Goal: Information Seeking & Learning: Find specific fact

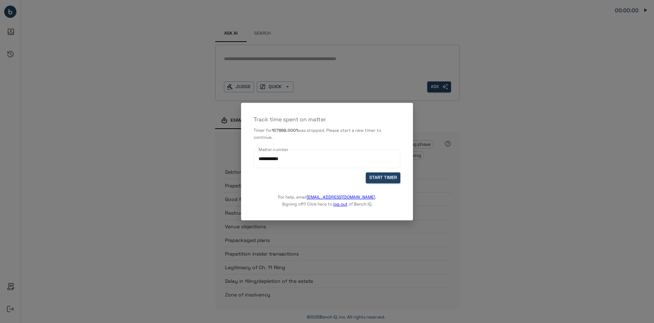
click at [475, 209] on div at bounding box center [327, 161] width 654 height 323
click at [481, 172] on div at bounding box center [327, 161] width 654 height 323
click at [395, 168] on div "**********" at bounding box center [327, 159] width 147 height 19
click at [491, 155] on div at bounding box center [327, 161] width 654 height 323
click at [393, 179] on button "START TIMER" at bounding box center [383, 177] width 35 height 11
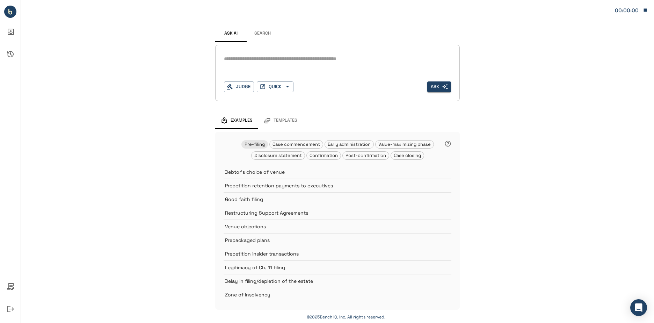
click at [264, 67] on div "*" at bounding box center [337, 64] width 227 height 22
click at [248, 86] on button "Judge" at bounding box center [239, 86] width 30 height 11
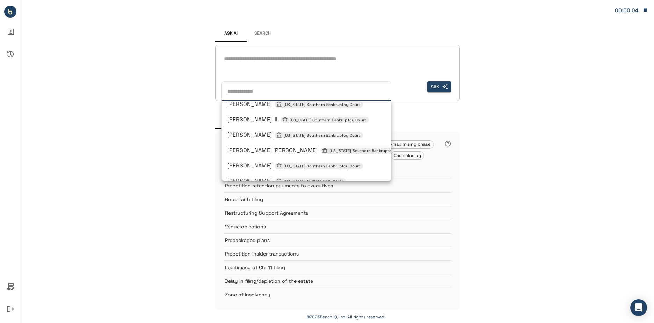
scroll to position [414, 0]
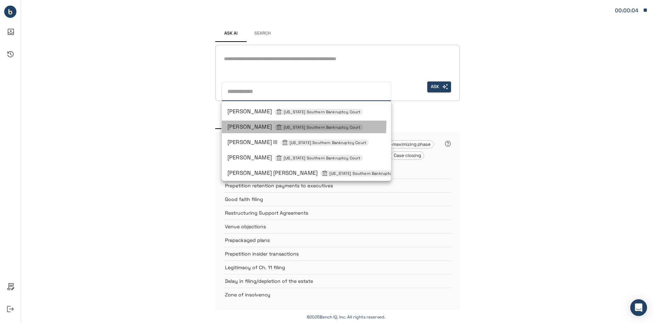
click at [242, 123] on div "Sean H Lane New York Southern Bankruptcy Court" at bounding box center [307, 127] width 158 height 8
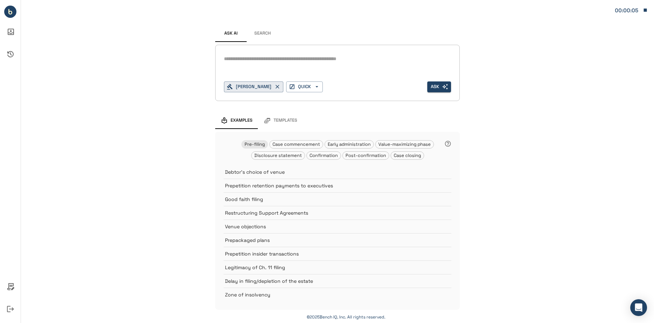
click at [300, 64] on div "*" at bounding box center [337, 58] width 227 height 11
paste textarea "**********"
click at [398, 56] on textarea "**********" at bounding box center [337, 59] width 227 height 8
click at [345, 69] on textarea "**********" at bounding box center [337, 63] width 227 height 16
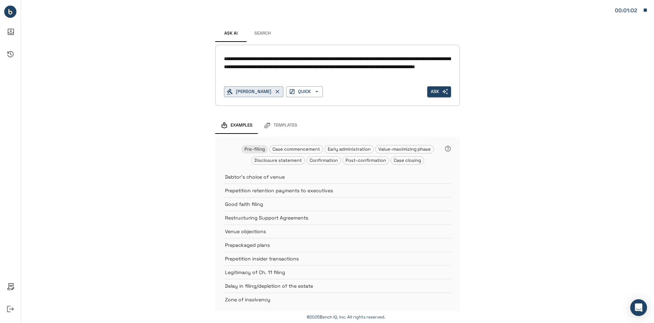
click at [322, 59] on textarea "**********" at bounding box center [337, 67] width 227 height 24
click at [335, 59] on textarea "**********" at bounding box center [337, 67] width 227 height 24
drag, startPoint x: 435, startPoint y: 59, endPoint x: 317, endPoint y: 60, distance: 118.1
click at [317, 60] on textarea "**********" at bounding box center [337, 67] width 227 height 24
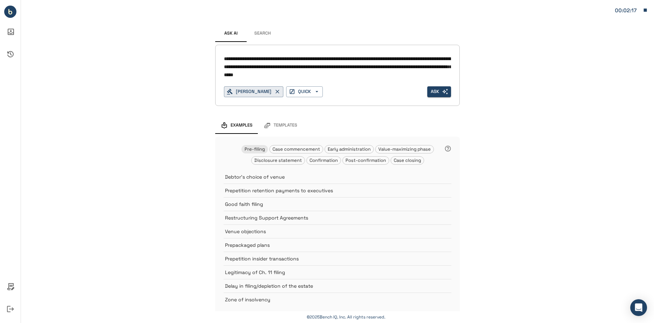
click at [360, 77] on textarea "**********" at bounding box center [337, 67] width 227 height 24
click at [274, 74] on textarea "**********" at bounding box center [337, 67] width 227 height 24
click at [409, 57] on textarea "**********" at bounding box center [337, 67] width 227 height 24
click at [358, 69] on textarea "**********" at bounding box center [337, 67] width 227 height 24
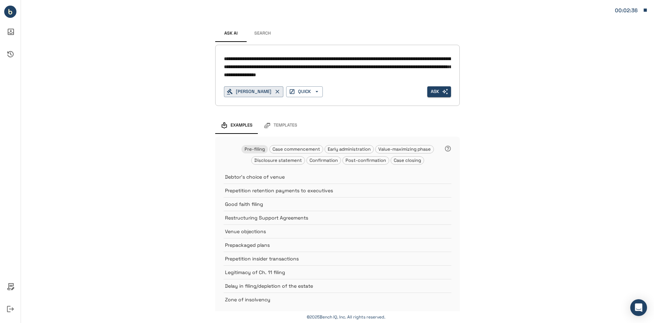
drag, startPoint x: 351, startPoint y: 74, endPoint x: 356, endPoint y: 75, distance: 5.3
click at [350, 74] on textarea "**********" at bounding box center [337, 67] width 227 height 24
paste textarea "**********"
click at [446, 74] on textarea "**********" at bounding box center [337, 67] width 227 height 24
click at [443, 74] on textarea "**********" at bounding box center [337, 67] width 227 height 24
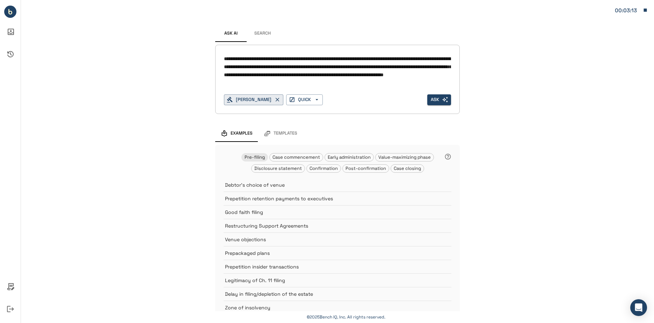
click at [432, 59] on textarea "**********" at bounding box center [337, 71] width 227 height 32
click at [432, 58] on textarea "**********" at bounding box center [337, 71] width 227 height 32
click at [433, 56] on textarea "**********" at bounding box center [337, 71] width 227 height 32
click at [429, 82] on textarea "**********" at bounding box center [337, 71] width 227 height 32
click at [282, 83] on textarea "**********" at bounding box center [337, 71] width 227 height 32
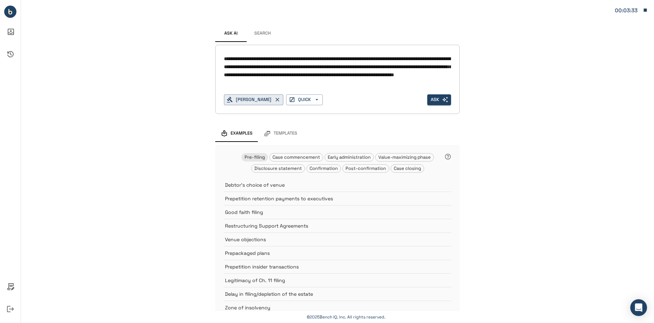
click at [282, 83] on textarea "**********" at bounding box center [337, 71] width 227 height 32
type textarea "**********"
click at [435, 97] on button "Ask" at bounding box center [439, 99] width 24 height 11
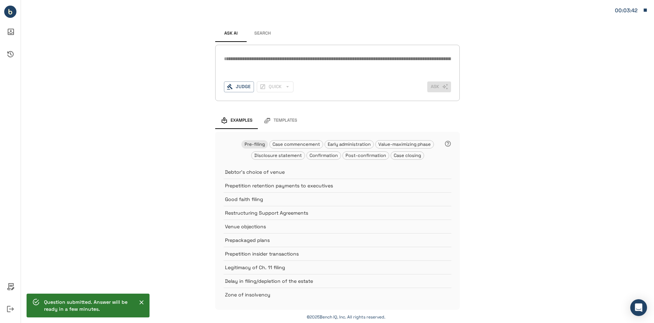
click at [265, 31] on button "Search" at bounding box center [262, 33] width 31 height 17
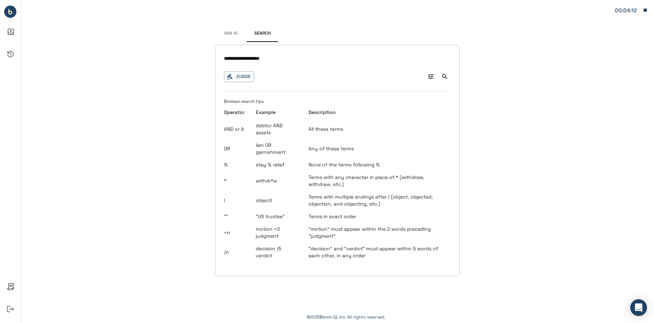
type input "**********"
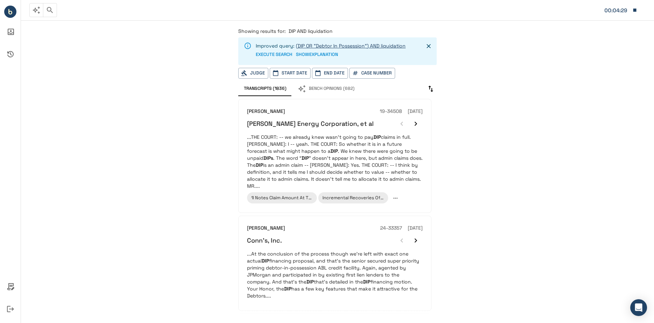
click at [346, 46] on link "(DIP OR "Debtor In Possession") AND liquidation" at bounding box center [351, 46] width 110 height 6
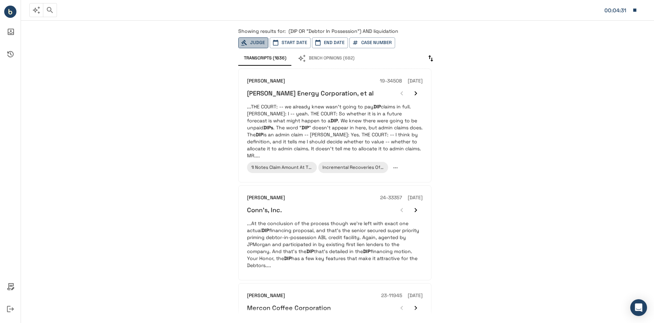
click at [255, 45] on button "Judge" at bounding box center [253, 42] width 30 height 11
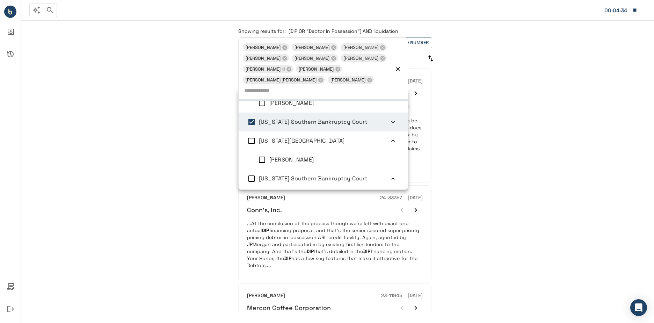
scroll to position [3, 0]
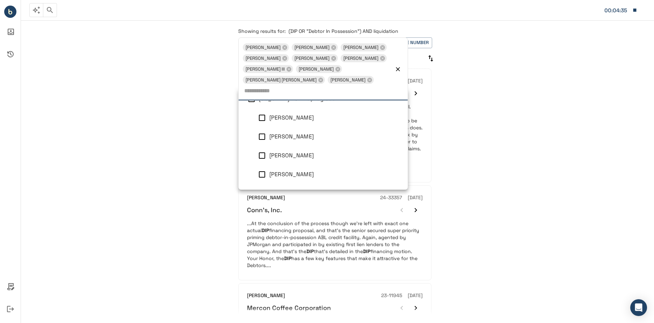
click at [519, 122] on div "Showing results for: (DIP OR "Debtor In Possession") AND liquidation Lisa G Bec…" at bounding box center [337, 171] width 633 height 304
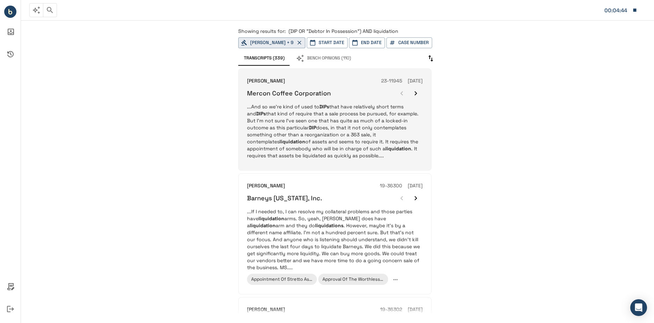
click at [410, 154] on p "...And so we're kind of used to DIPs that have relatively short terms and DIPs …" at bounding box center [335, 131] width 176 height 56
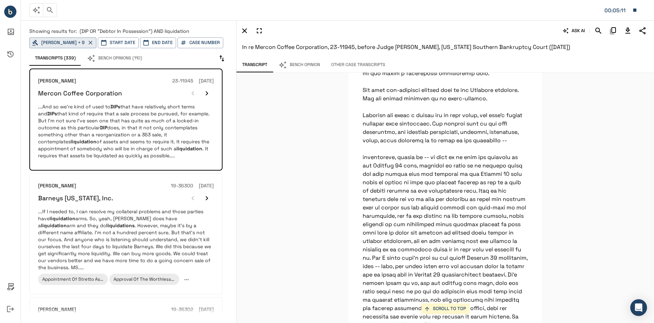
scroll to position [15549, 0]
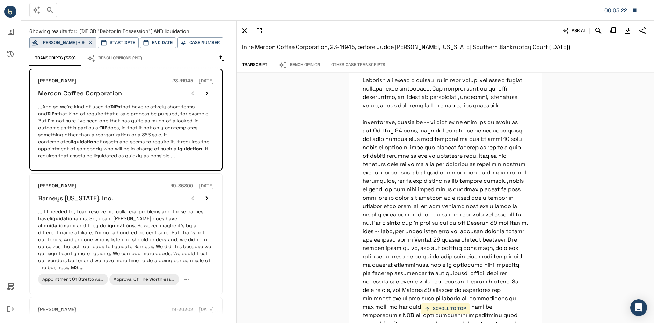
drag, startPoint x: 569, startPoint y: 197, endPoint x: 548, endPoint y: 206, distance: 22.4
click at [563, 199] on div "SCROLL TO TOP THE COURT: And the way you've set up the DIP and the adequate pro…" at bounding box center [446, 198] width 418 height 250
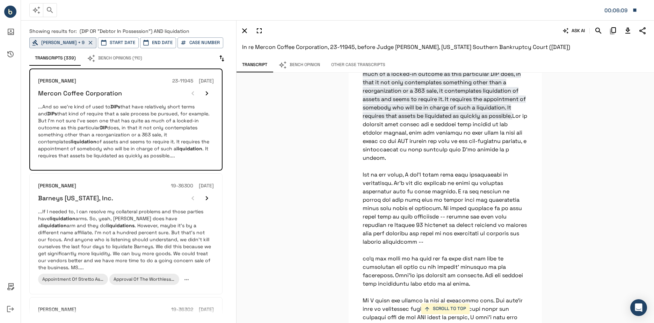
scroll to position [16625, 0]
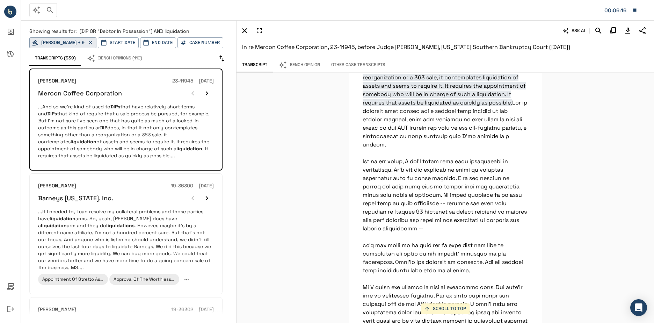
click at [572, 185] on div "SCROLL TO TOP THE COURT: And the way you've set up the DIP and the adequate pro…" at bounding box center [446, 198] width 418 height 250
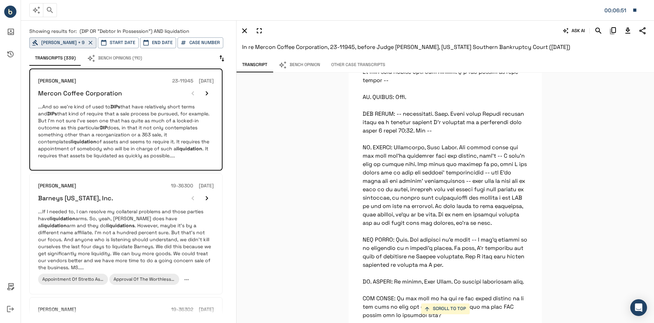
scroll to position [17632, 0]
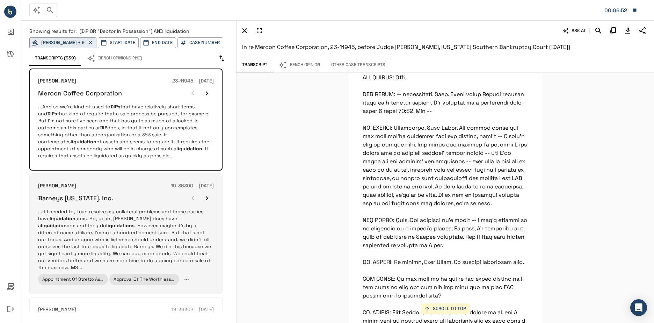
click at [151, 231] on p "...If I needed to, I can resolve my collateral problems and those parties have …" at bounding box center [126, 239] width 176 height 63
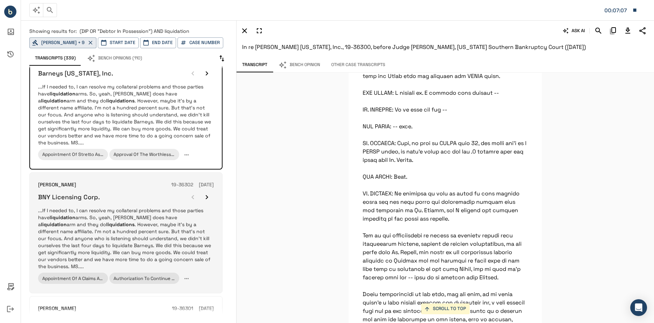
scroll to position [140, 0]
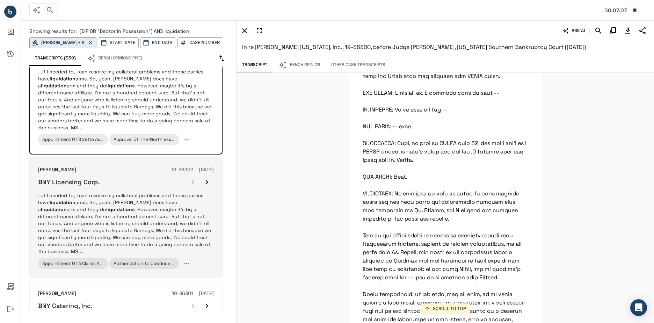
click at [182, 223] on p "...If I needed to, I can resolve my collateral problems and those parties have …" at bounding box center [126, 223] width 176 height 63
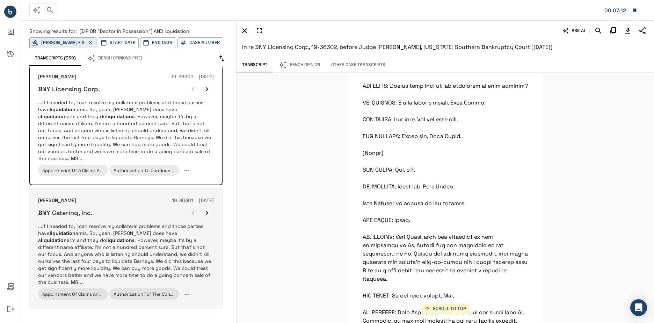
scroll to position [245, 0]
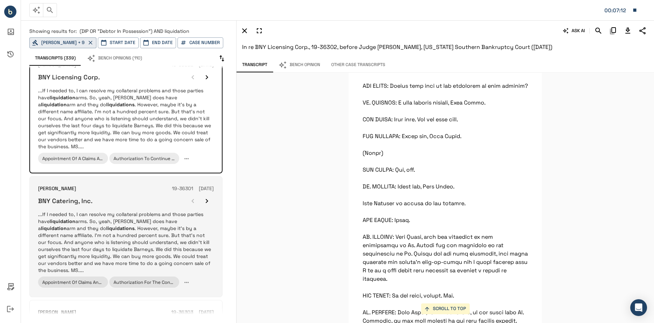
click at [169, 235] on p "...If I needed to, I can resolve my collateral problems and those parties have …" at bounding box center [126, 242] width 176 height 63
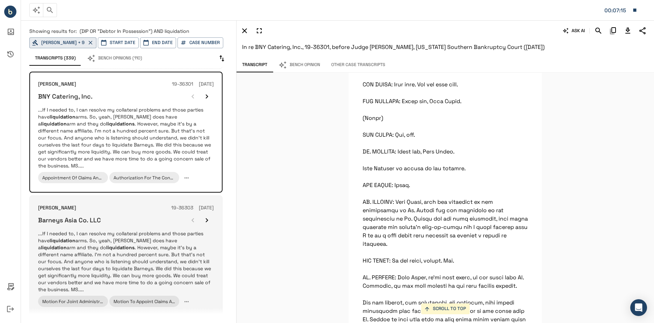
scroll to position [350, 0]
click at [166, 236] on p "...If I needed to, I can resolve my collateral problems and those parties have …" at bounding box center [126, 261] width 176 height 63
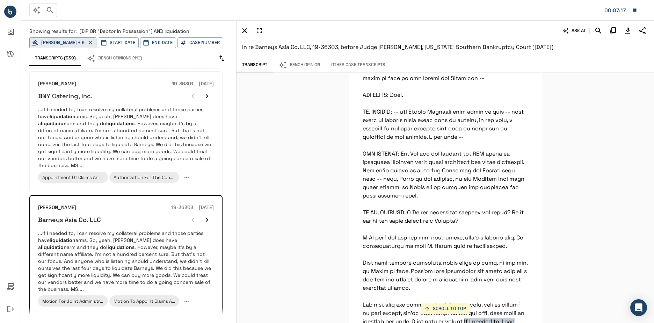
scroll to position [23144, 0]
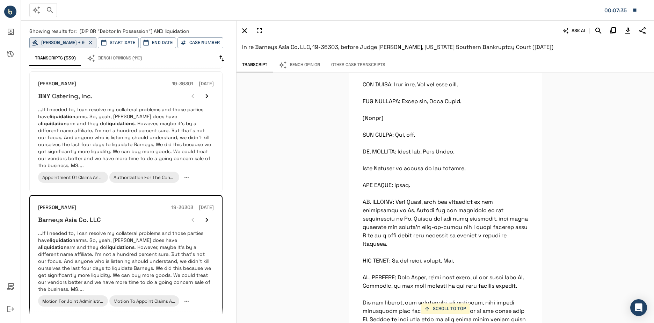
click at [184, 30] on span "(DIP OR "Debtor In Possession") AND liquidation" at bounding box center [135, 31] width 110 height 6
click at [194, 32] on p "Showing results for: (DIP OR "Debtor In Possession") AND liquidation" at bounding box center [128, 31] width 199 height 7
click at [50, 10] on icon "button" at bounding box center [50, 10] width 8 height 8
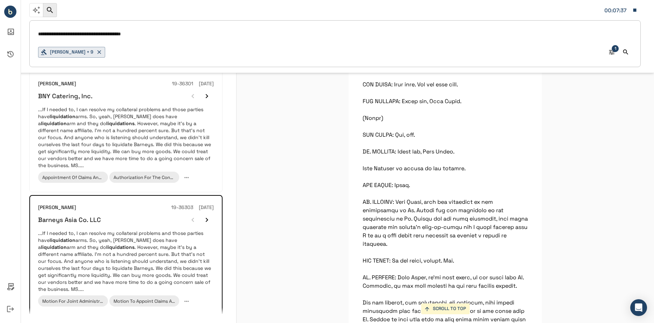
click at [205, 39] on input "**********" at bounding box center [335, 34] width 594 height 10
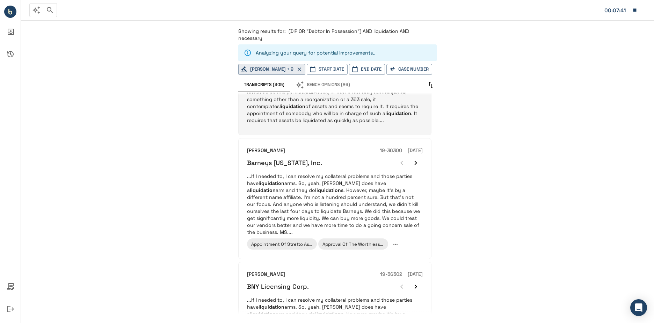
scroll to position [70, 0]
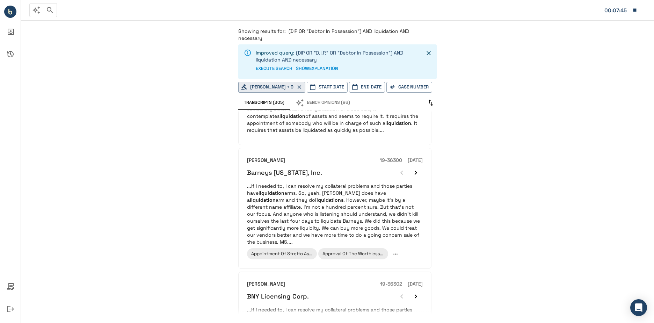
click at [374, 54] on link "(DIP OR "D.I.P." OR "Debtor In Possession") AND liquidation AND necessary" at bounding box center [329, 56] width 147 height 13
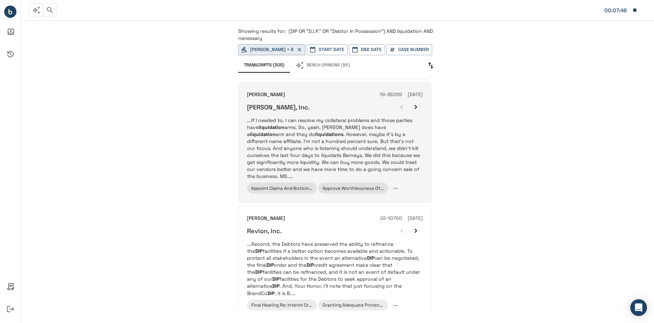
scroll to position [594, 0]
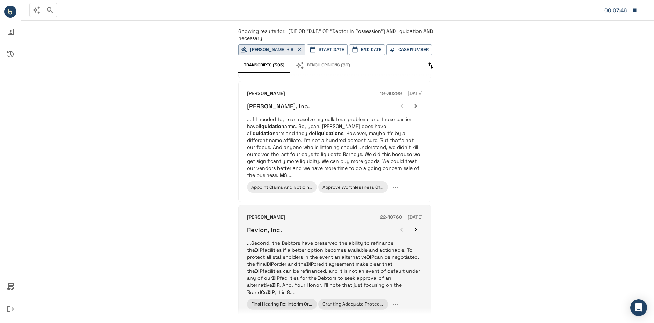
click at [375, 239] on p "...Second, the Debtors have preserved the ability to refinance the DIP faciliti…" at bounding box center [335, 267] width 176 height 56
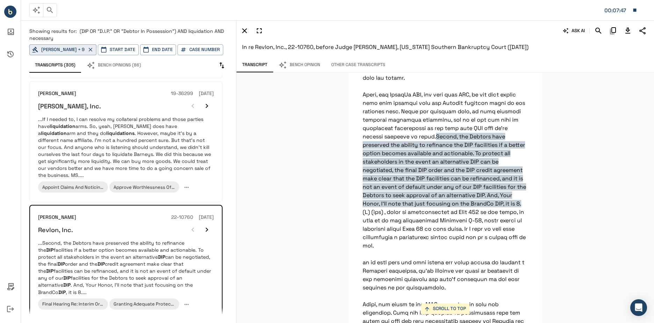
scroll to position [3319, 0]
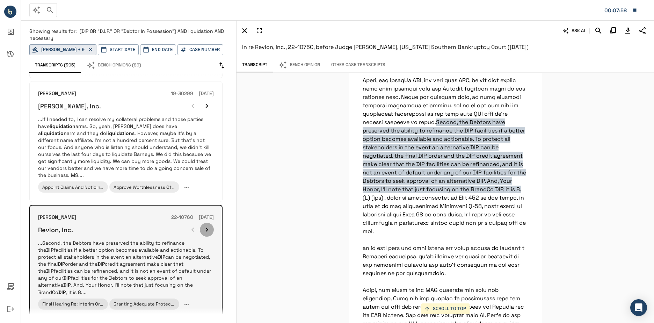
click at [210, 225] on icon "button" at bounding box center [207, 229] width 8 height 8
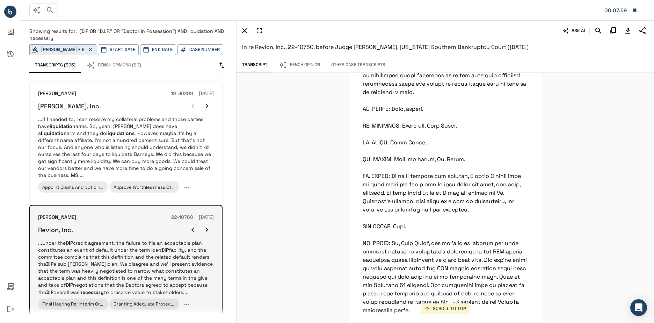
scroll to position [7198, 0]
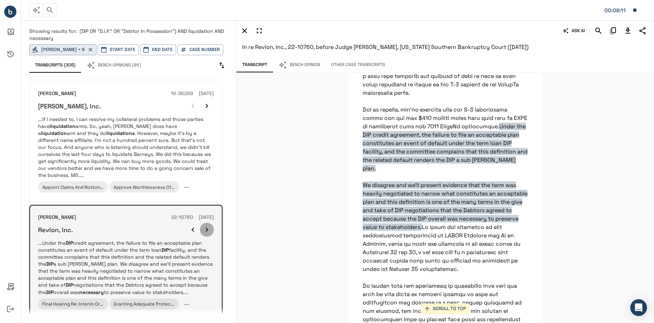
click at [213, 223] on button "button" at bounding box center [207, 230] width 14 height 14
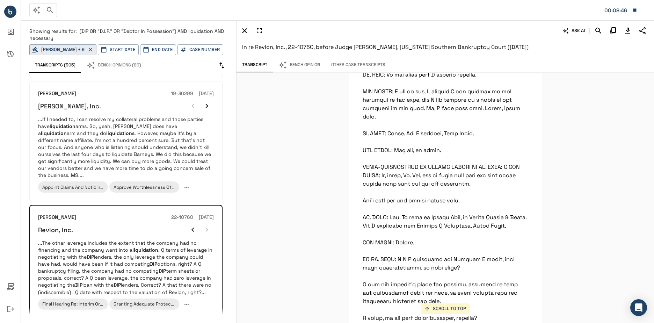
scroll to position [28291, 0]
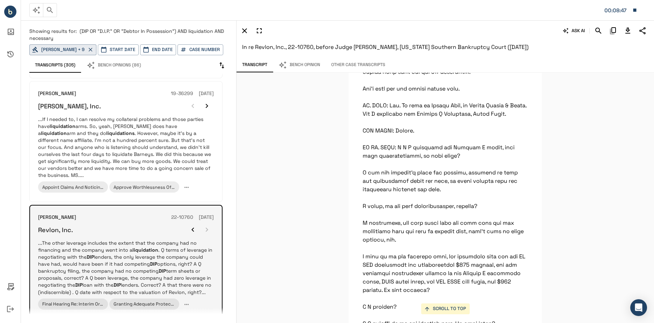
click at [206, 223] on div at bounding box center [200, 230] width 28 height 14
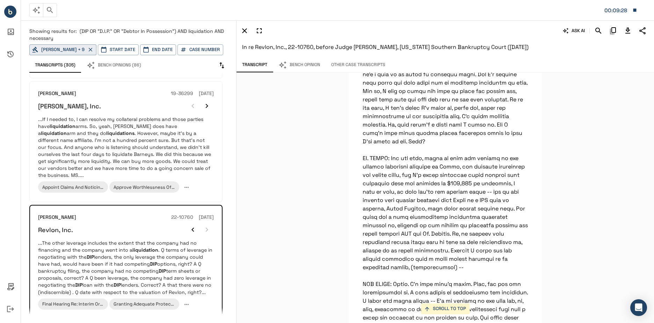
scroll to position [37898, 0]
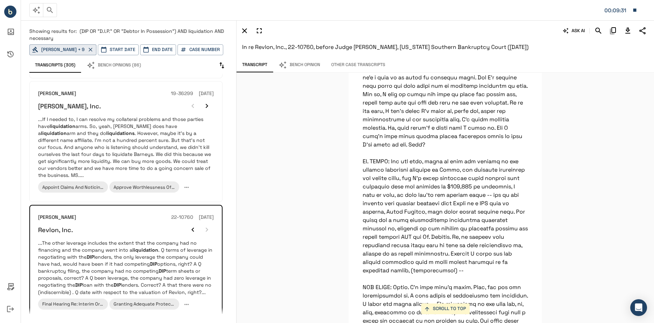
click at [53, 5] on button "button" at bounding box center [50, 10] width 14 height 14
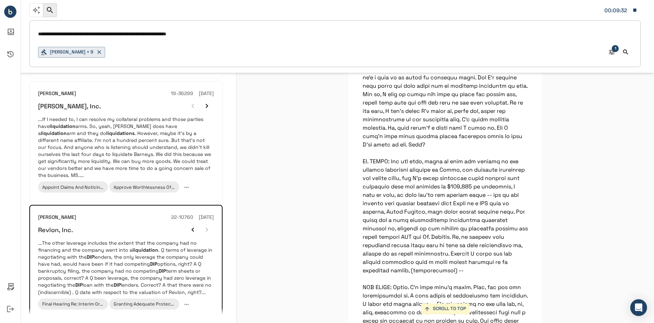
click at [267, 39] on input "**********" at bounding box center [335, 34] width 594 height 10
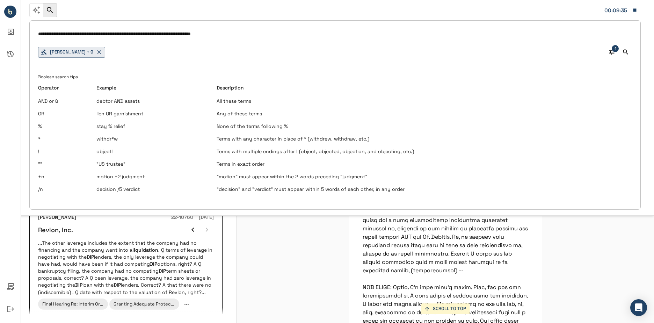
type input "**********"
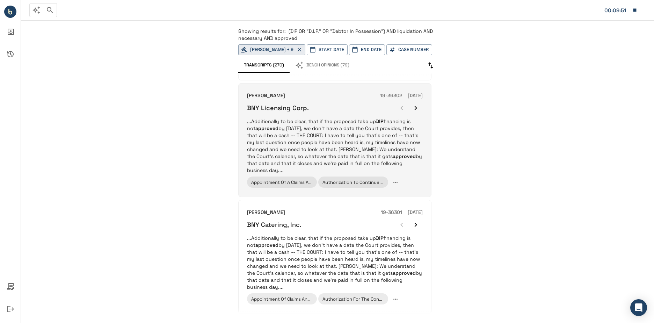
scroll to position [210, 0]
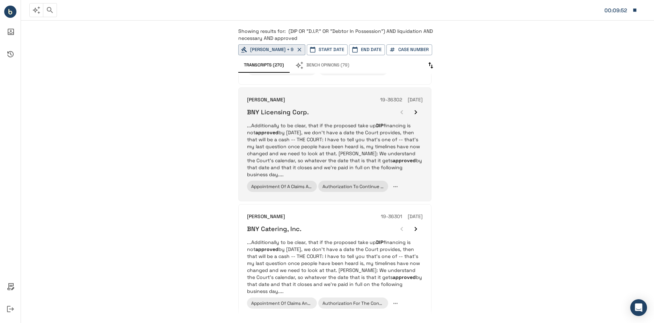
click at [371, 149] on p "...Additionally to be clear, that if the proposed take up DIP financing is not …" at bounding box center [335, 150] width 176 height 56
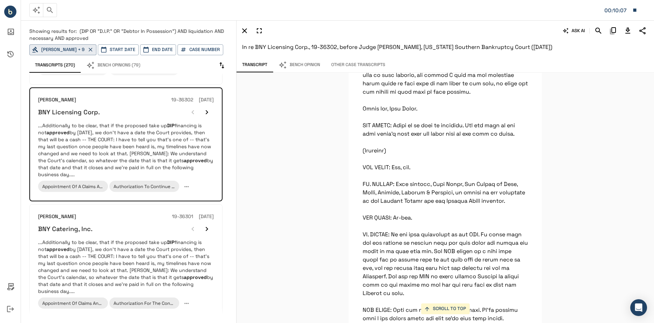
scroll to position [28104, 0]
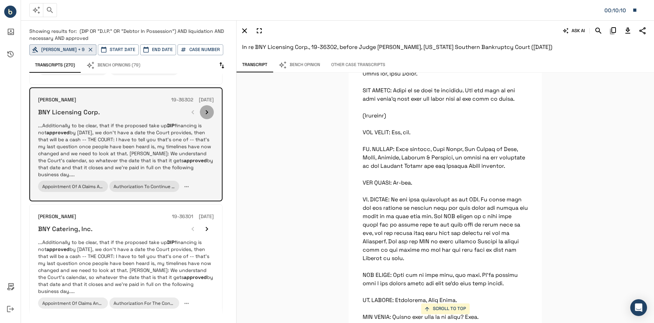
click at [204, 108] on icon "button" at bounding box center [207, 112] width 8 height 8
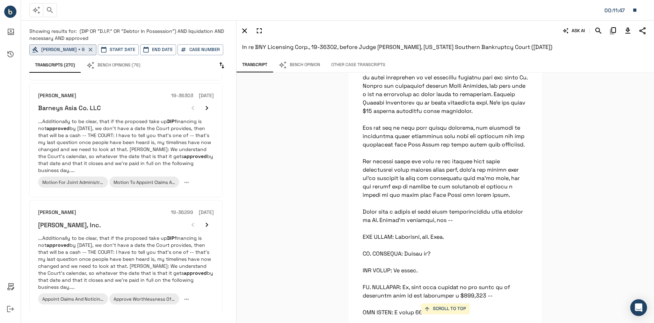
scroll to position [27129, 0]
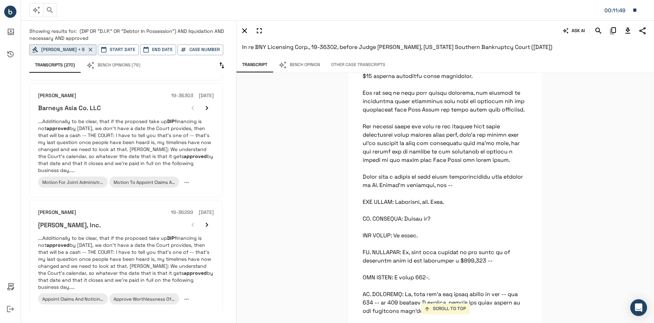
click at [602, 32] on icon "Search" at bounding box center [599, 31] width 8 height 8
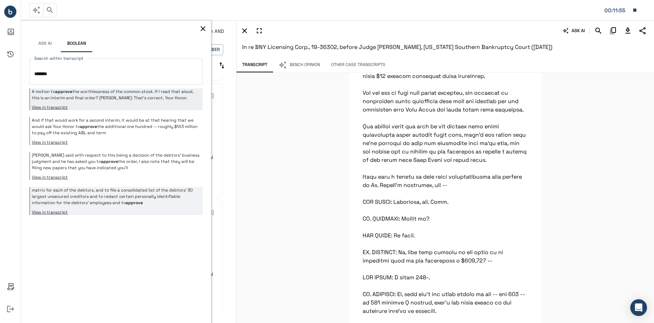
click at [170, 197] on p "matrix for each of the debtors, and to file a consolidated list of the debtors'…" at bounding box center [116, 196] width 169 height 19
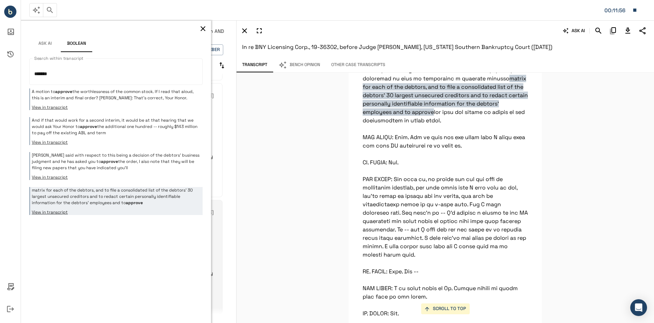
scroll to position [9820, 0]
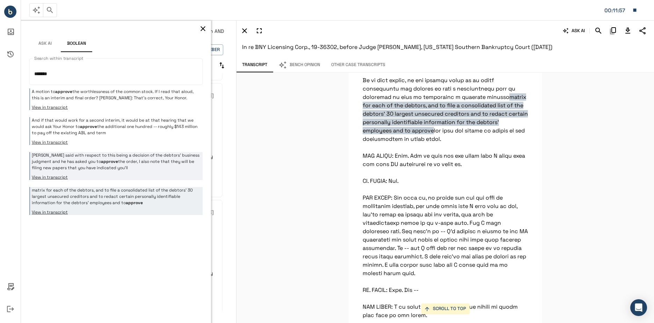
click at [108, 163] on em "approve" at bounding box center [109, 162] width 17 height 6
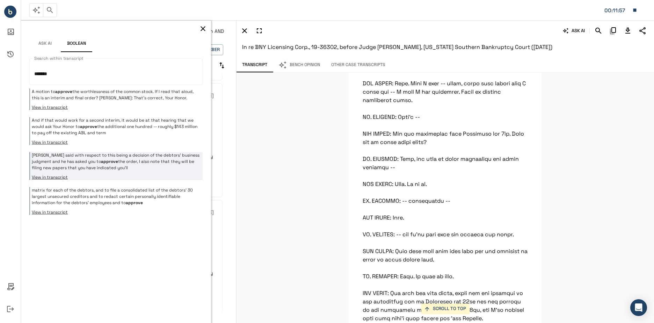
scroll to position [31071, 0]
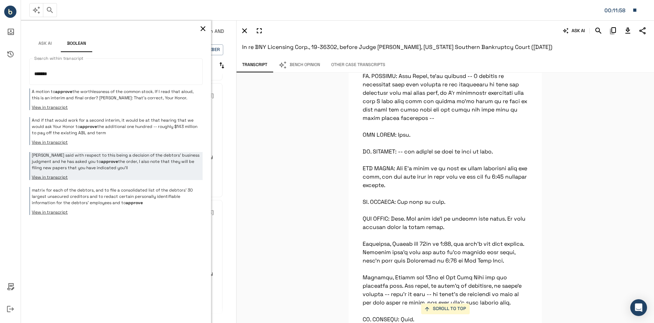
click at [141, 75] on textarea "*******" at bounding box center [116, 71] width 164 height 15
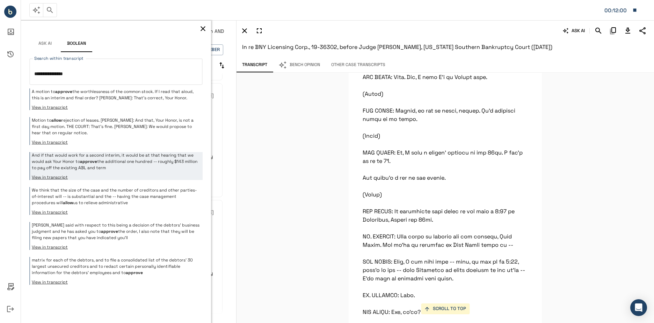
scroll to position [24277, 0]
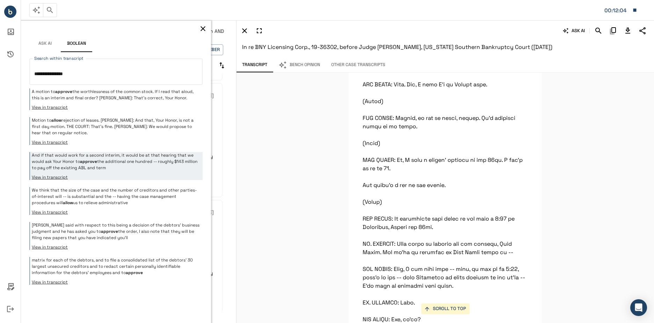
type textarea "**********"
click at [265, 206] on div "SCROLL TO TOP A motion to approve the worthlessness of the common stock. If I r…" at bounding box center [446, 198] width 418 height 250
click at [205, 29] on icon "button" at bounding box center [203, 28] width 8 height 8
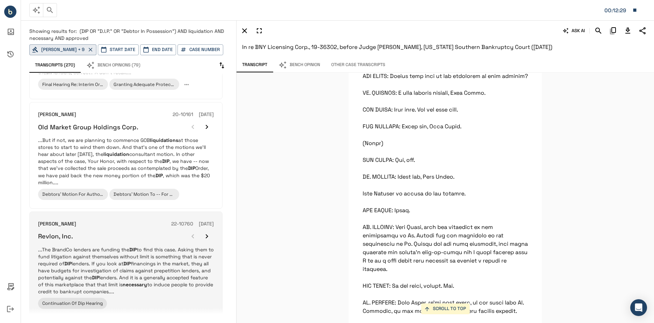
scroll to position [769, 0]
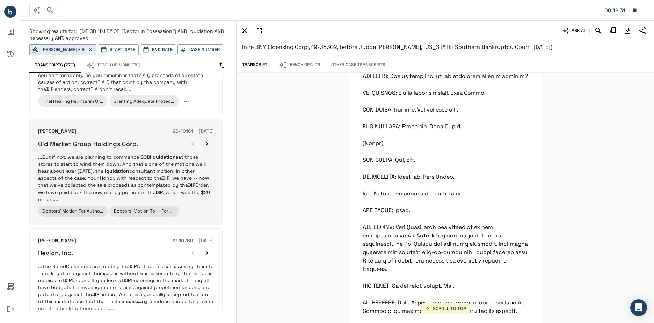
click at [142, 163] on p "...But if not, we are planning to commence GOB liquidations at those stores to …" at bounding box center [126, 177] width 176 height 49
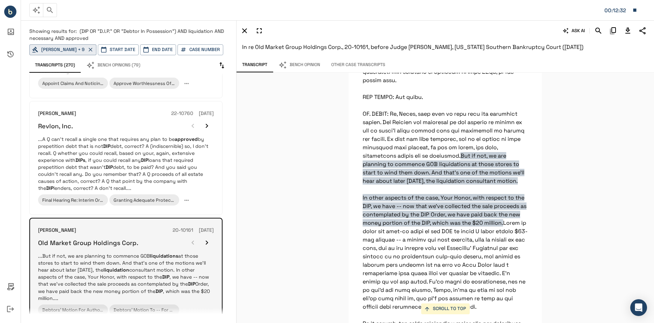
scroll to position [664, 0]
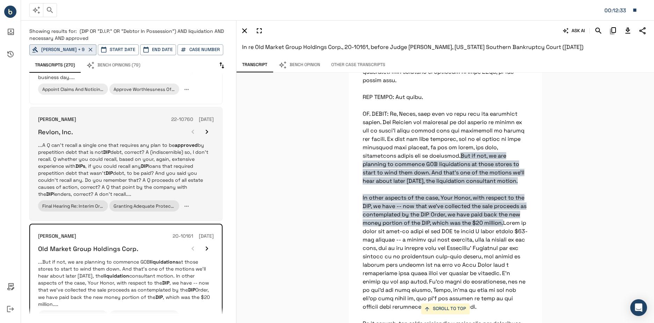
click at [127, 142] on p "...A Q can't recall a single one that requires any plan to be approved by prepe…" at bounding box center [126, 170] width 176 height 56
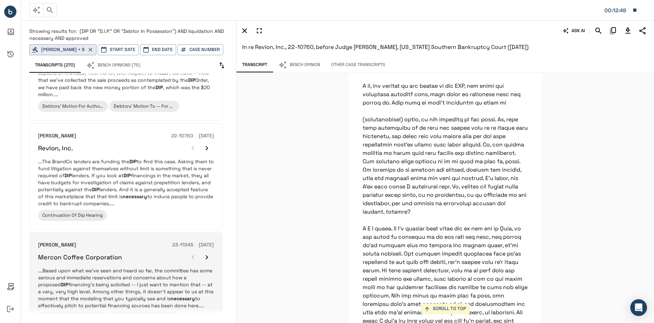
scroll to position [910, 0]
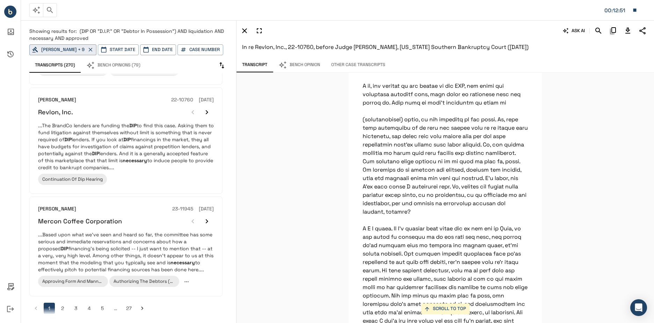
click at [62, 303] on button "2" at bounding box center [62, 308] width 11 height 11
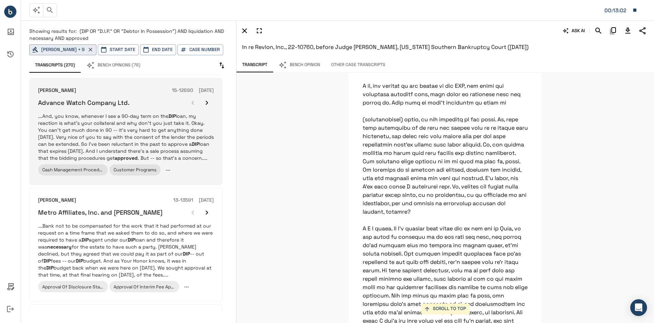
scroll to position [384, 0]
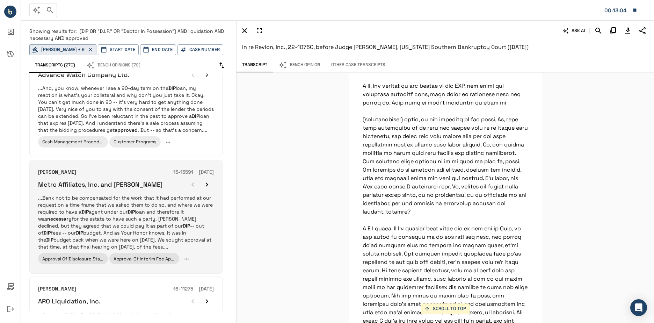
click at [178, 212] on p "...Bank not to be compensated for the work that it had performed at our request…" at bounding box center [126, 222] width 176 height 56
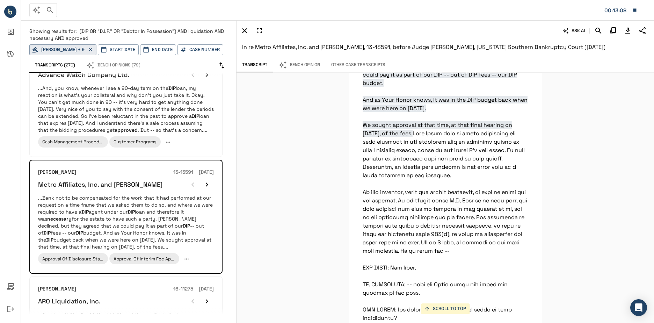
scroll to position [1763, 0]
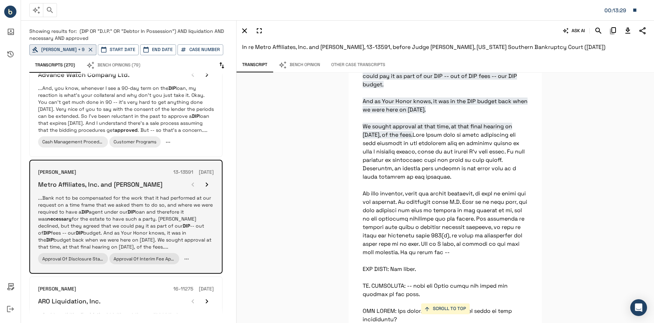
click at [187, 256] on icon "button" at bounding box center [186, 259] width 6 height 6
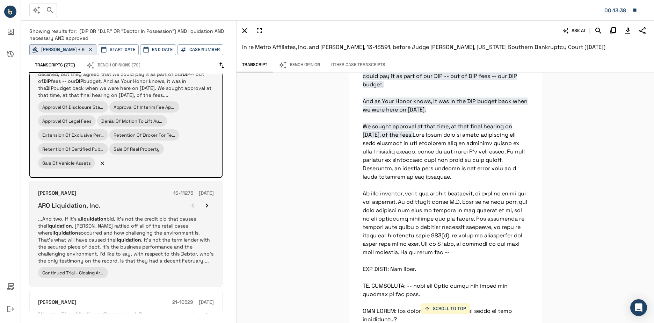
scroll to position [559, 0]
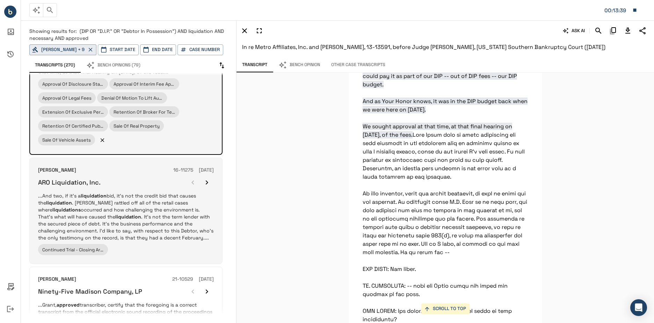
click at [171, 210] on p "...And two, if it's a liquidation bid, it's not the credit bid that causes the …" at bounding box center [126, 216] width 176 height 49
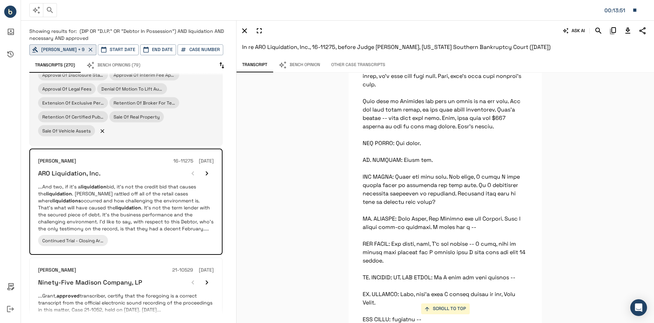
scroll to position [594, 0]
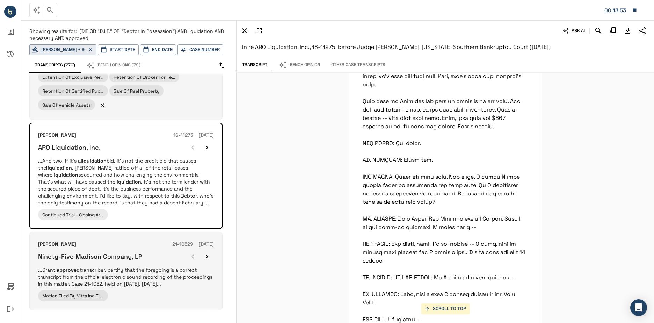
click at [159, 294] on div "Motion Filed By Vitra Inc To Convert This Chapter 11 Case To Chapter 7" at bounding box center [126, 295] width 176 height 11
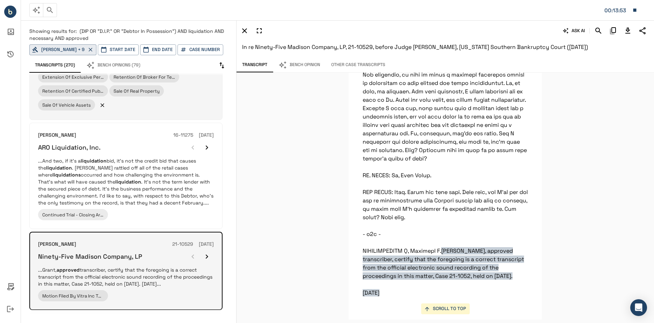
scroll to position [5598, 0]
click at [116, 292] on div "Motion Filed By Vitra Inc To Convert This Chapter 11 Case To Chapter 7" at bounding box center [126, 295] width 176 height 11
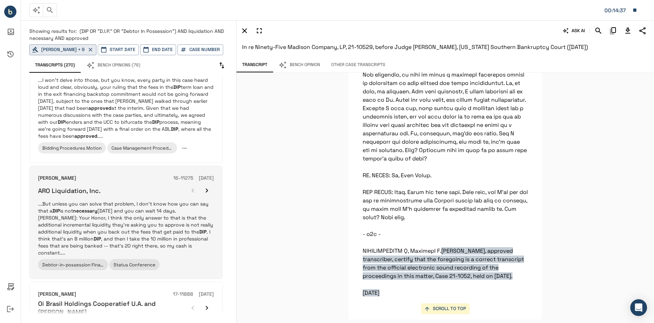
scroll to position [874, 0]
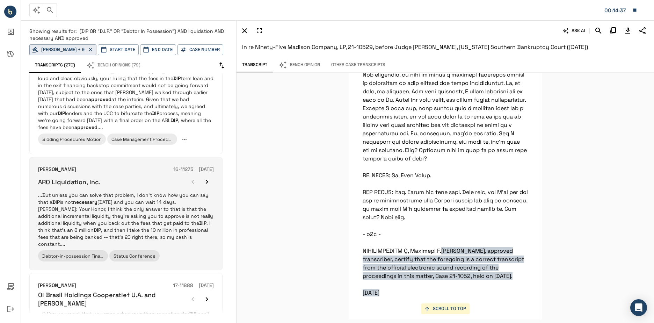
click at [197, 215] on p "...But unless you can solve that problem, I don't know how you can say that a D…" at bounding box center [126, 220] width 176 height 56
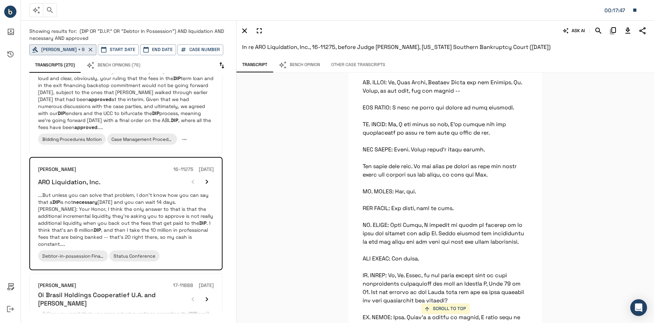
scroll to position [19149, 0]
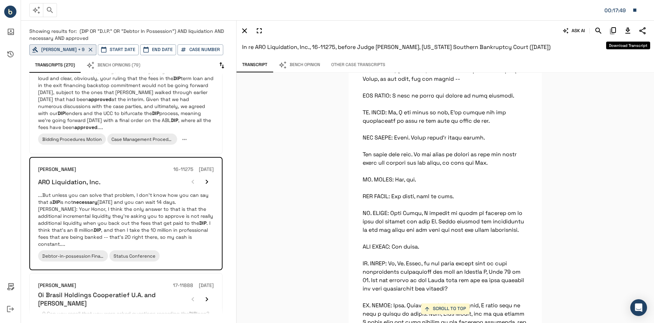
click at [630, 31] on icon "Download Transcript" at bounding box center [628, 31] width 8 height 8
drag, startPoint x: 632, startPoint y: 98, endPoint x: 623, endPoint y: 55, distance: 43.9
click at [632, 98] on div "SCROLL TO TOP In their DIP motion, at the end, they ask for a DIP hearing to be…" at bounding box center [446, 198] width 418 height 250
click at [633, 9] on icon "button" at bounding box center [635, 10] width 6 height 6
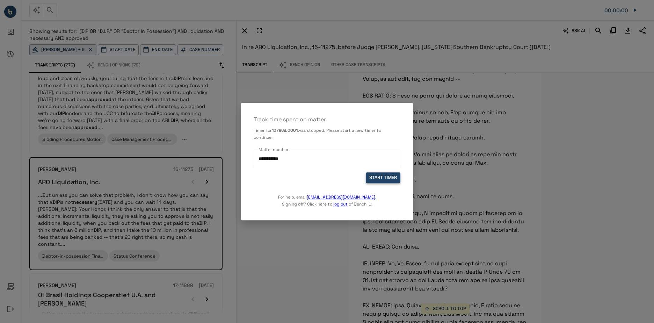
click at [385, 178] on button "START TIMER" at bounding box center [383, 177] width 35 height 11
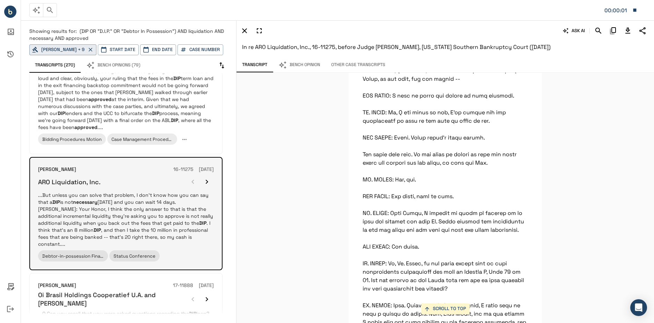
click at [207, 178] on icon "button" at bounding box center [207, 182] width 8 height 8
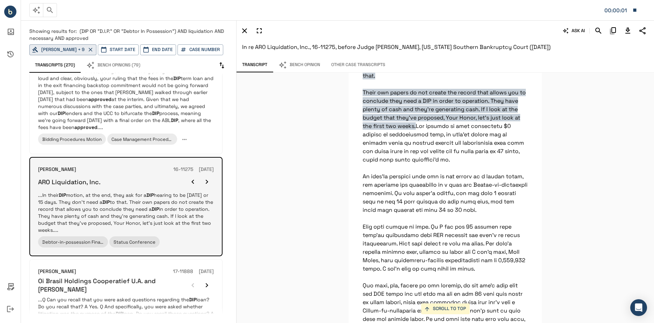
scroll to position [15046, 0]
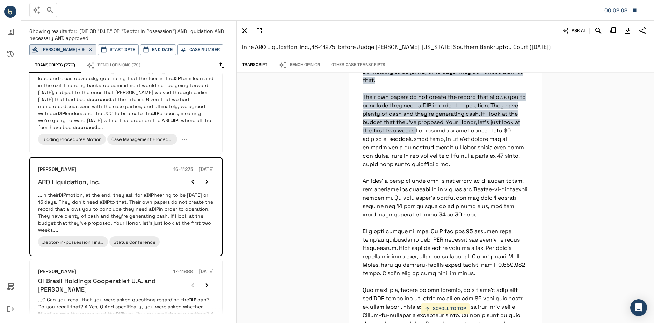
click at [547, 126] on div "SCROLL TO TOP In their DIP motion, at the end, they ask for a DIP hearing to be…" at bounding box center [446, 198] width 418 height 250
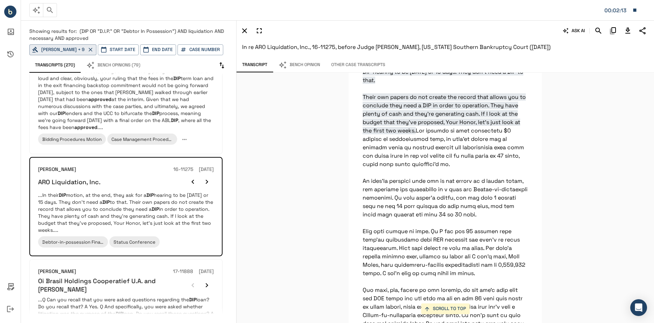
scroll to position [15081, 0]
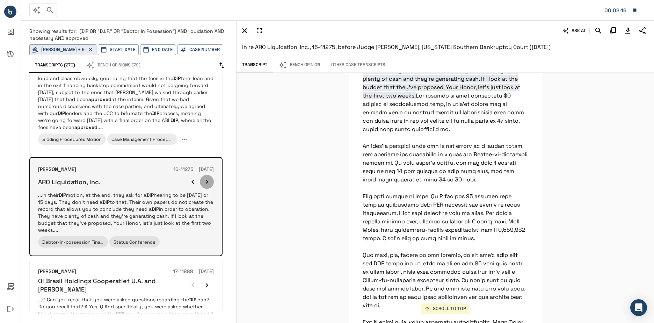
click at [209, 178] on icon "button" at bounding box center [207, 182] width 8 height 8
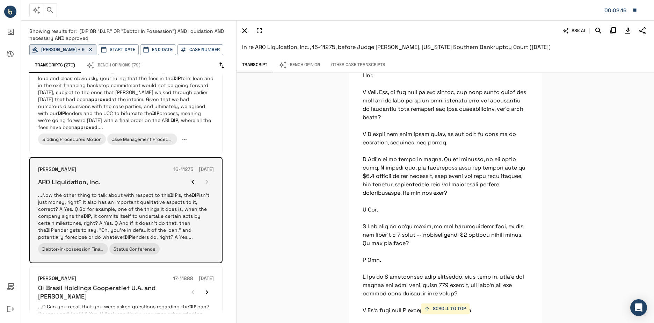
scroll to position [26932, 0]
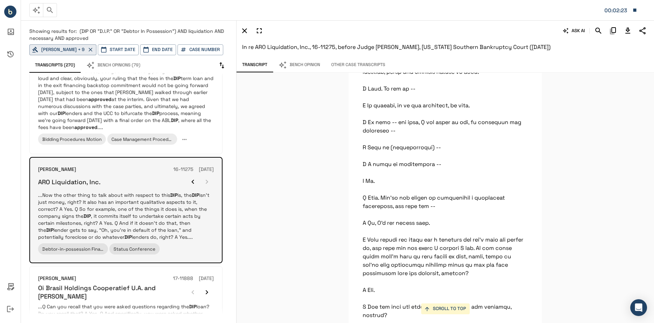
click at [208, 175] on div at bounding box center [200, 182] width 28 height 14
click at [193, 179] on icon "button" at bounding box center [193, 182] width 8 height 8
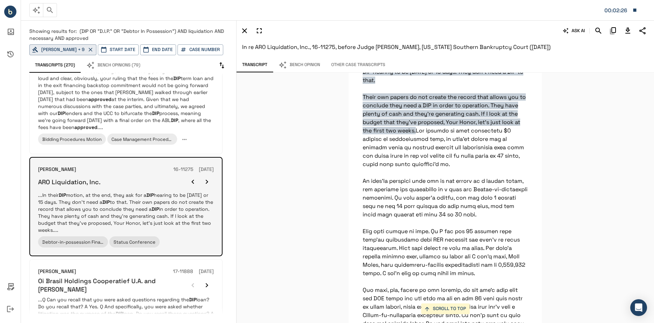
click at [192, 180] on icon "button" at bounding box center [193, 182] width 2 height 4
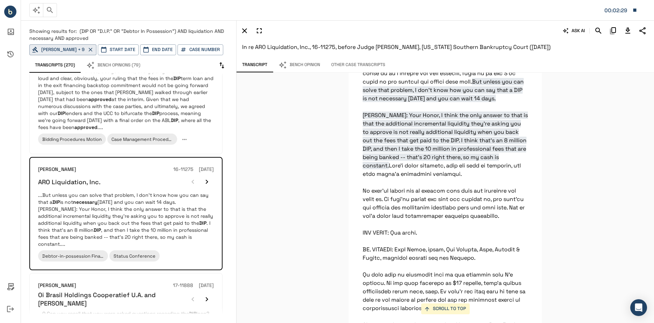
scroll to position [15898, 0]
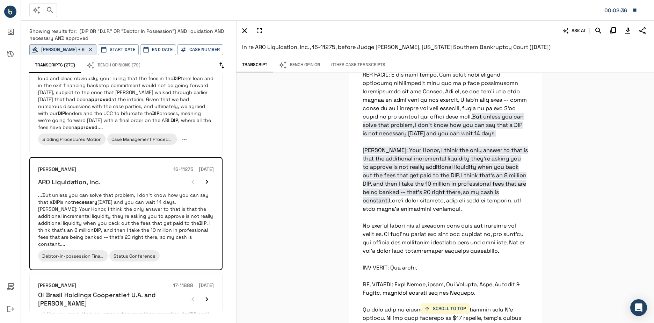
drag, startPoint x: 553, startPoint y: 48, endPoint x: 242, endPoint y: 48, distance: 310.7
click at [242, 48] on h6 "In re ARO Liquidation, Inc., 16-11275, before Judge Sean H Lane, New York South…" at bounding box center [445, 47] width 406 height 10
copy span "In re ARO Liquidation, Inc., 16-11275, before Judge Sean H Lane, New York South…"
click at [565, 237] on div "SCROLL TO TOP In their DIP motion, at the end, they ask for a DIP hearing to be…" at bounding box center [446, 198] width 418 height 250
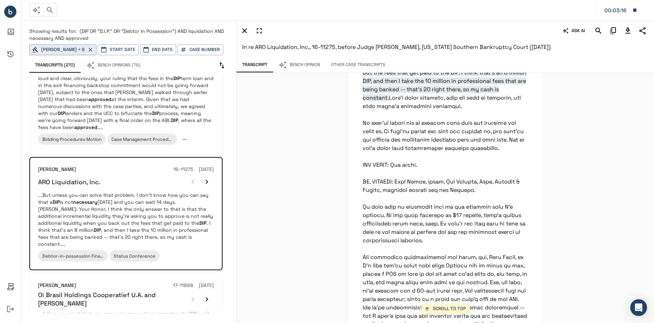
scroll to position [15968, 0]
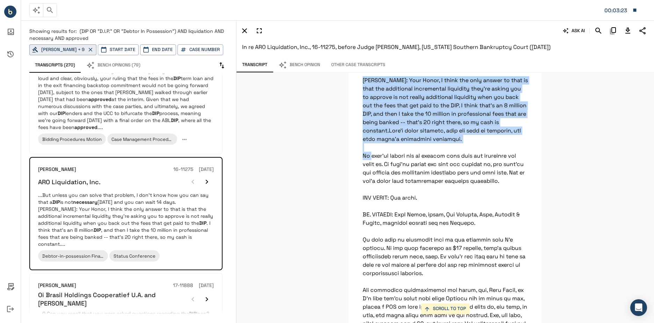
drag, startPoint x: 459, startPoint y: 248, endPoint x: 392, endPoint y: 116, distance: 148.2
copy p "I got that point. But there were certain liquidity requirements that led to a v…"
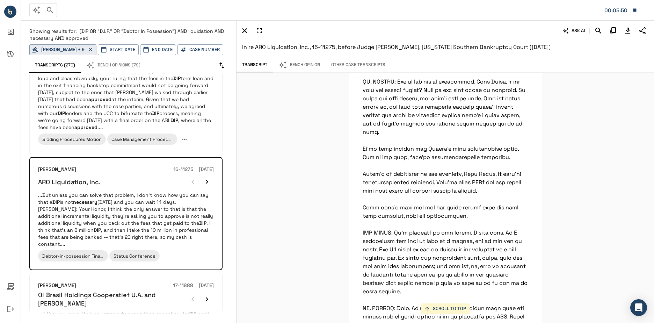
scroll to position [14465, 0]
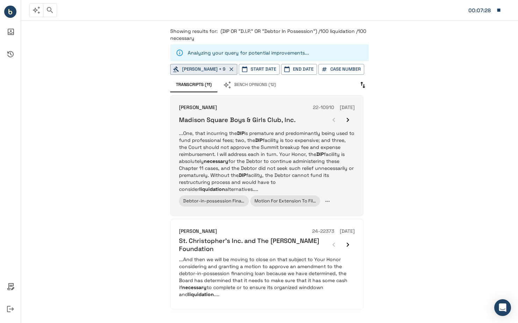
click at [291, 152] on p "...One, that incurring the DIP is premature and predominantly being used to fun…" at bounding box center [267, 161] width 176 height 63
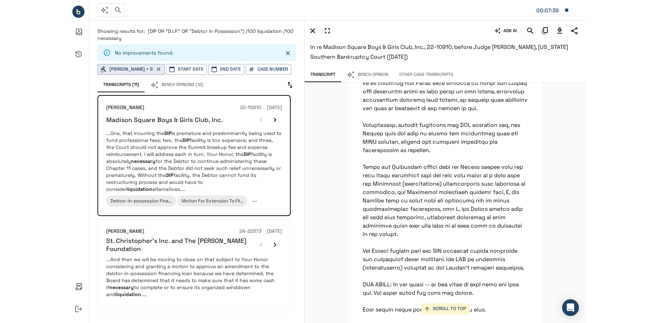
scroll to position [10584, 0]
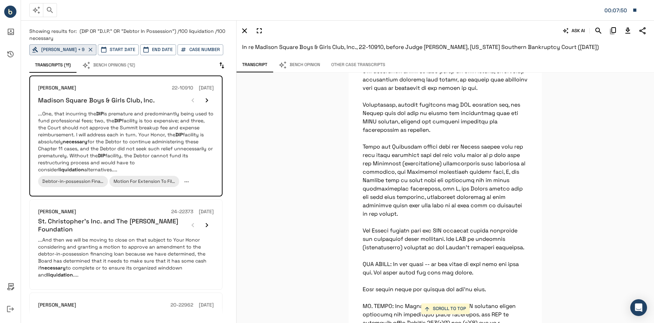
click at [518, 114] on p "One, that incurring the DIP is premature and predominantly being used to fund p…" at bounding box center [445, 41] width 193 height 21099
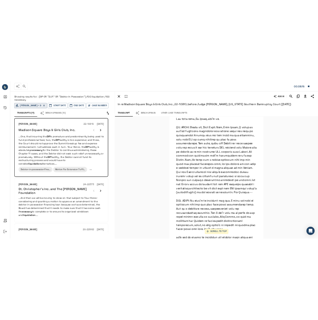
scroll to position [13135, 0]
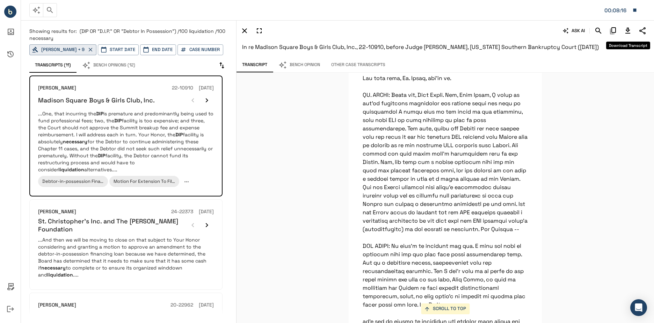
click at [518, 32] on icon "Download Transcript" at bounding box center [628, 31] width 8 height 8
click at [518, 10] on icon "button" at bounding box center [635, 10] width 6 height 6
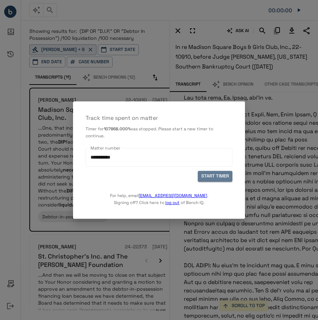
click at [218, 181] on button "START TIMER" at bounding box center [215, 176] width 35 height 11
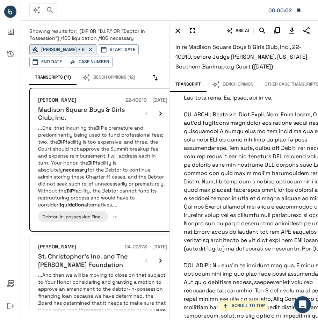
drag, startPoint x: 287, startPoint y: 65, endPoint x: 171, endPoint y: 46, distance: 117.5
click at [171, 46] on div "ASK AI In re Madison Square Boys & Girls Club, Inc., 22-10910, before [GEOGRAPH…" at bounding box center [244, 48] width 148 height 58
copy span "In re Madison Square Boys & Girls Club, Inc., 22-10910, before Judge [PERSON_NA…"
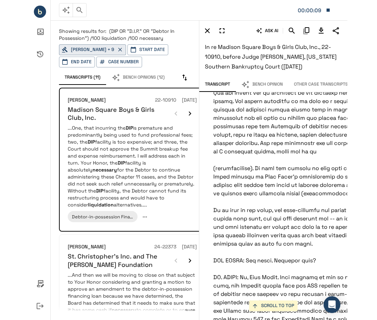
scroll to position [12821, 0]
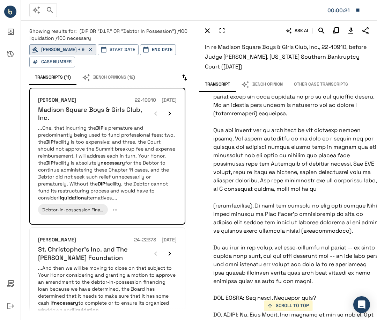
scroll to position [12716, 0]
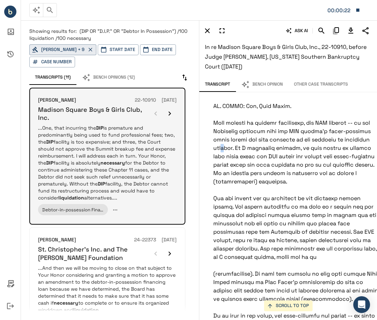
click at [170, 110] on icon "button" at bounding box center [170, 113] width 8 height 8
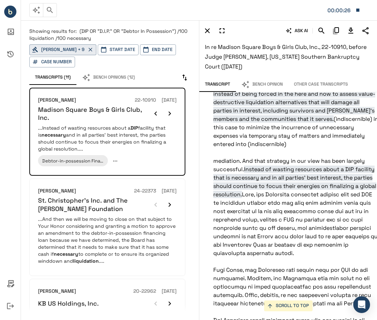
scroll to position [11383, 0]
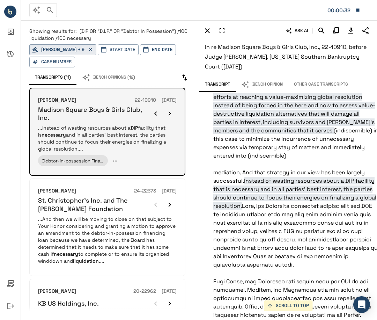
click at [171, 115] on icon "button" at bounding box center [170, 113] width 8 height 8
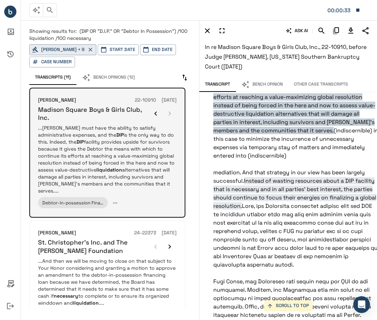
scroll to position [11374, 0]
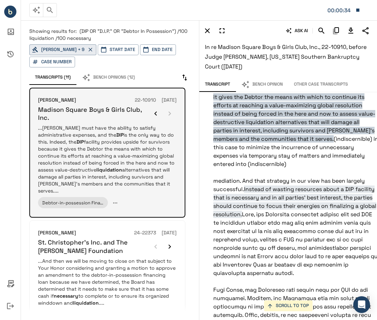
click at [171, 115] on div at bounding box center [163, 114] width 28 height 14
click at [148, 115] on h6 "Madison Square Boys & Girls Club, Inc." at bounding box center [93, 114] width 111 height 16
click at [157, 110] on icon "button" at bounding box center [156, 113] width 8 height 8
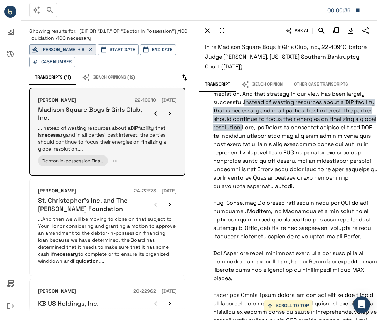
scroll to position [11488, 0]
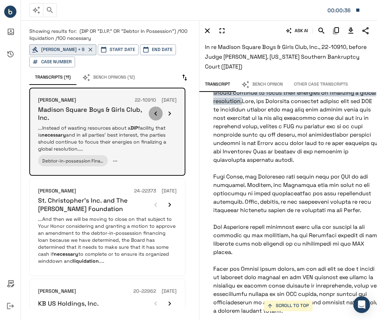
click at [156, 111] on icon "button" at bounding box center [156, 113] width 8 height 8
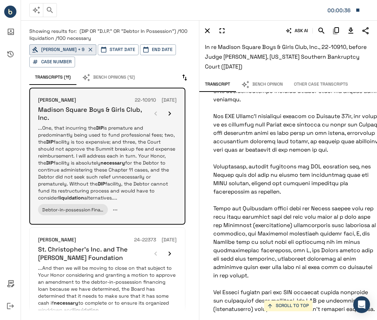
scroll to position [10485, 0]
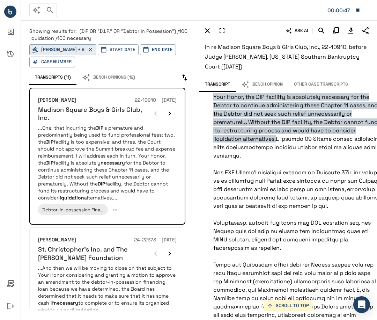
drag, startPoint x: 276, startPoint y: 197, endPoint x: 359, endPoint y: 154, distance: 93.2
click at [359, 154] on p "One, that incurring the DIP is premature and predominantly being used to fund p…" at bounding box center [296, 159] width 193 height 21099
copy p ". One, that incurring the DIP is premature and predominantly being used to fund…"
click at [309, 143] on span "One, that incurring the DIP is premature and predominantly being used to fund p…" at bounding box center [296, 89] width 165 height 108
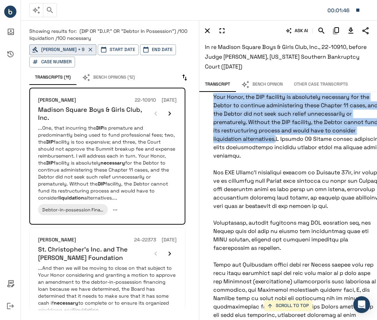
drag, startPoint x: 276, startPoint y: 255, endPoint x: 213, endPoint y: 211, distance: 77.0
click at [213, 211] on p "One, that incurring the DIP is premature and predominantly being used to fund p…" at bounding box center [296, 159] width 193 height 21099
copy span "Your Honor, the DIP facility is absolutely necessary for the Debtor to continue…"
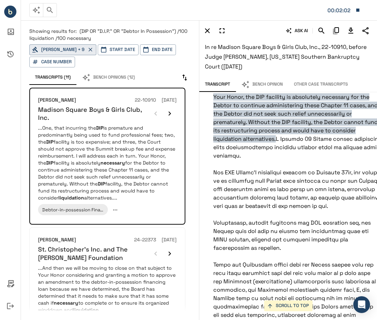
click at [334, 270] on p "One, that incurring the DIP is premature and predominantly being used to fund p…" at bounding box center [296, 159] width 193 height 21099
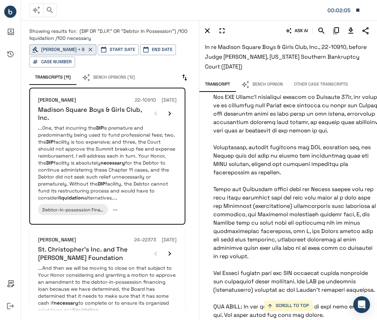
scroll to position [10555, 0]
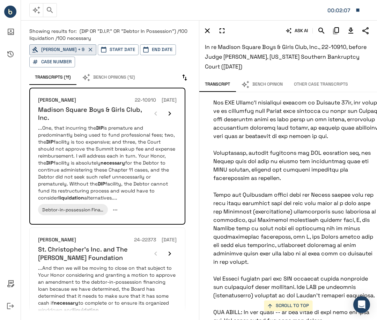
click at [358, 8] on icon "button" at bounding box center [358, 10] width 6 height 6
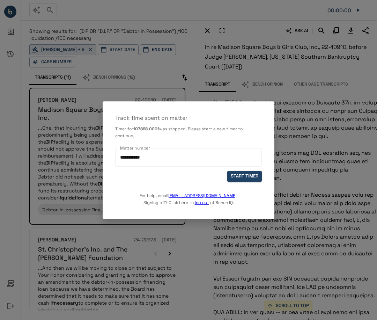
click at [280, 270] on div at bounding box center [188, 160] width 377 height 320
click at [251, 173] on button "START TIMER" at bounding box center [245, 176] width 35 height 11
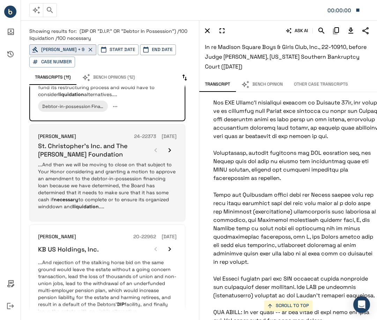
scroll to position [105, 0]
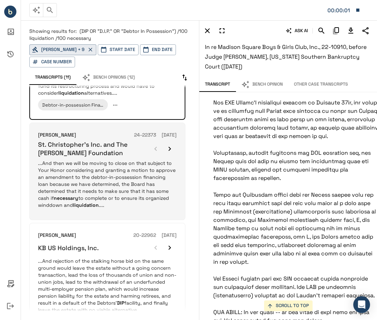
click at [128, 174] on p "...And then we will be moving to close on that subject to Your Honor considerin…" at bounding box center [107, 184] width 139 height 49
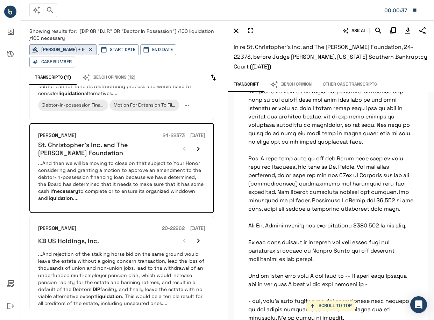
scroll to position [1683, 0]
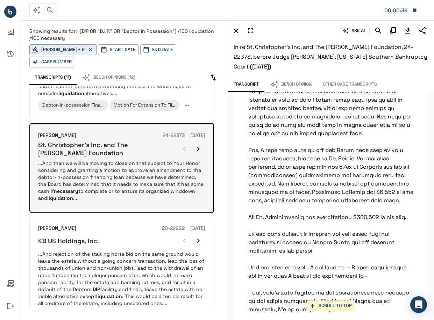
click at [197, 151] on icon "button" at bounding box center [198, 149] width 8 height 8
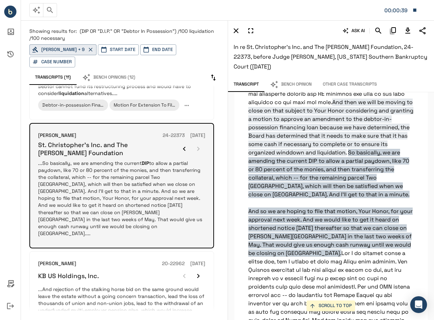
scroll to position [990, 0]
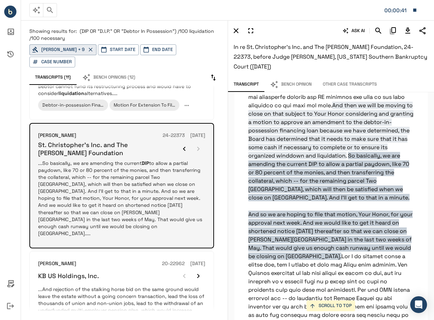
click at [197, 151] on div at bounding box center [191, 149] width 28 height 14
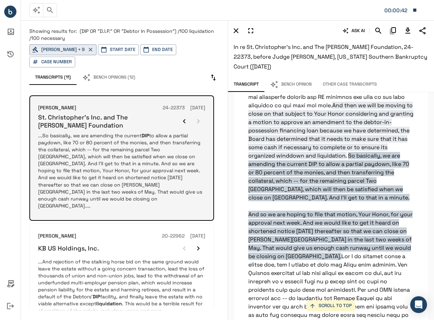
scroll to position [158, 0]
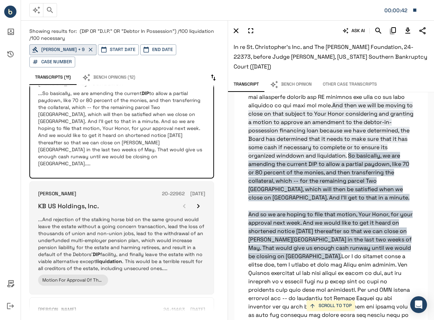
click at [138, 216] on p "...And rejection of the stalking horse bid on the same ground would leave the e…" at bounding box center [121, 244] width 167 height 56
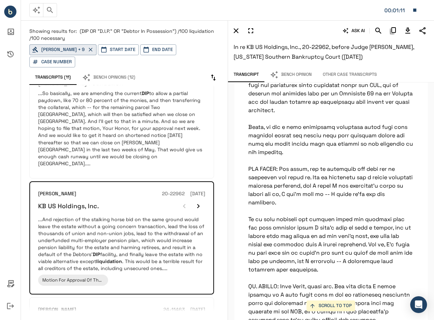
scroll to position [1656, 0]
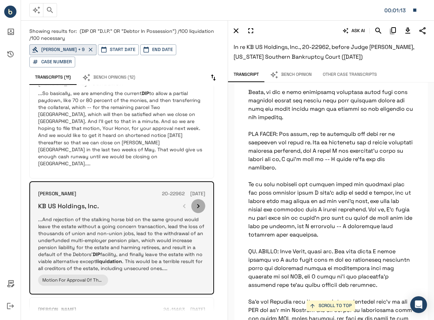
click at [199, 202] on icon "button" at bounding box center [198, 206] width 8 height 8
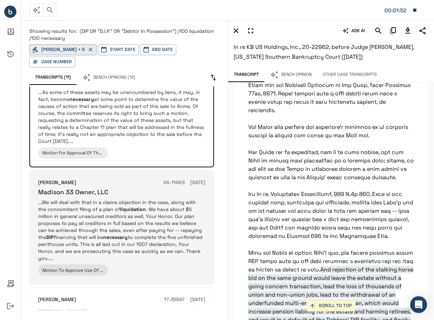
scroll to position [298, 0]
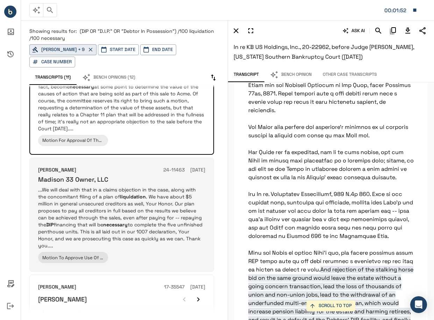
click at [199, 252] on div "Motion To Approve Use Of Cash Collateral" at bounding box center [121, 257] width 167 height 11
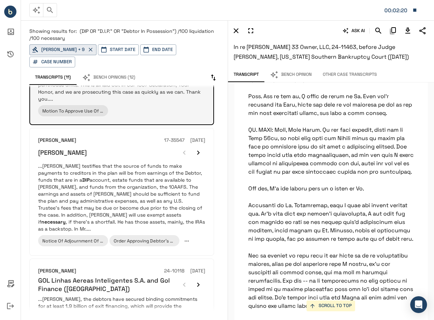
scroll to position [473, 0]
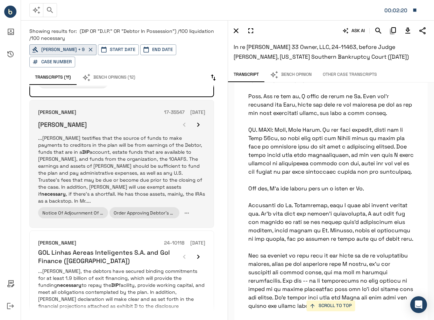
click at [139, 136] on p "...[PERSON_NAME] testifies that the source of funds to make payments to credito…" at bounding box center [121, 170] width 167 height 70
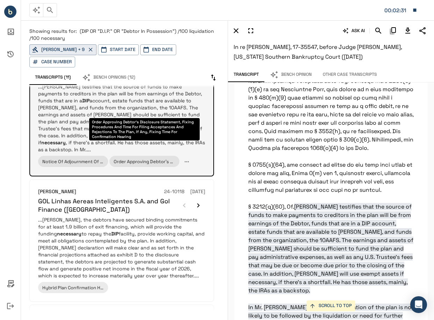
scroll to position [578, 0]
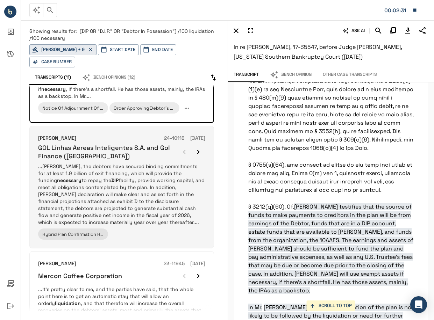
click at [166, 193] on p "...[PERSON_NAME], the debtors have secured binding commitments for at least 1.9…" at bounding box center [121, 194] width 167 height 63
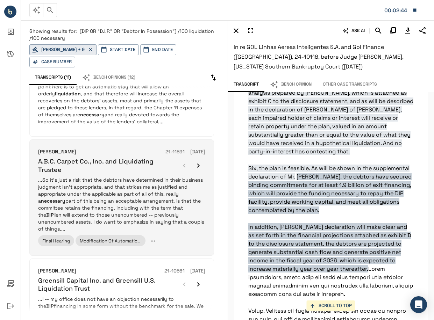
scroll to position [857, 0]
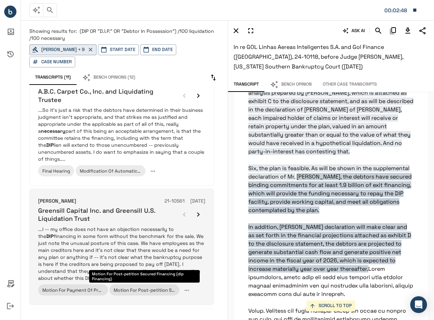
click at [134, 229] on p "...I -- my office does not have an objection necessarily to the DIP financing i…" at bounding box center [121, 254] width 167 height 56
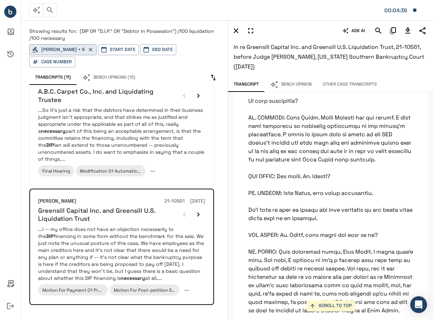
scroll to position [11822, 0]
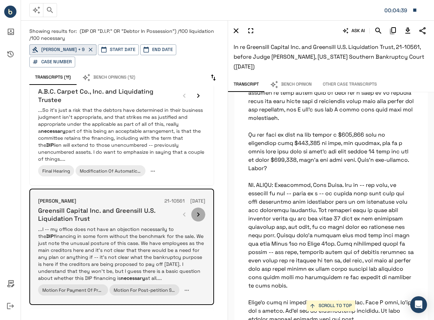
click at [198, 210] on icon "button" at bounding box center [198, 214] width 8 height 8
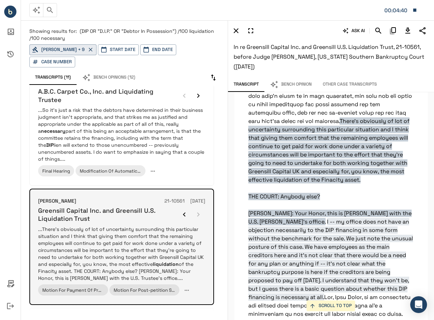
scroll to position [11140, 0]
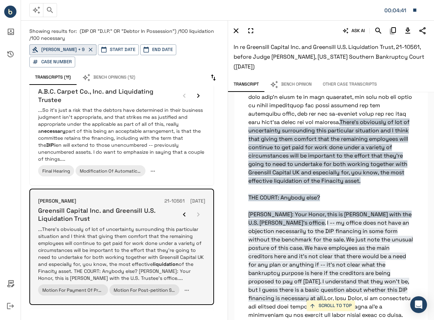
click at [198, 208] on div at bounding box center [191, 215] width 28 height 14
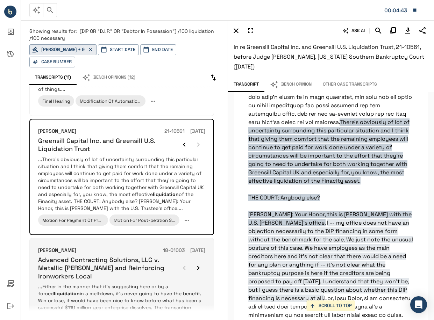
scroll to position [962, 0]
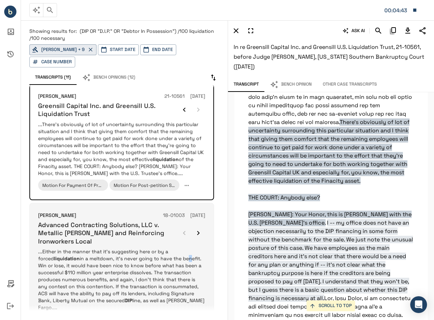
click at [170, 248] on p "...Either in the manner that it's suggesting here or by a forced liquidation in…" at bounding box center [121, 279] width 167 height 63
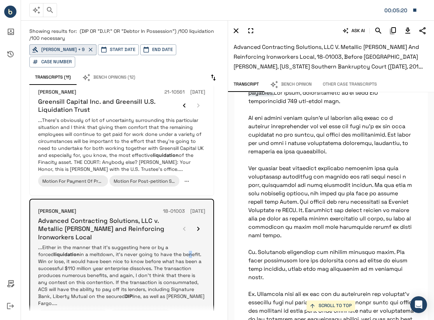
scroll to position [972, 0]
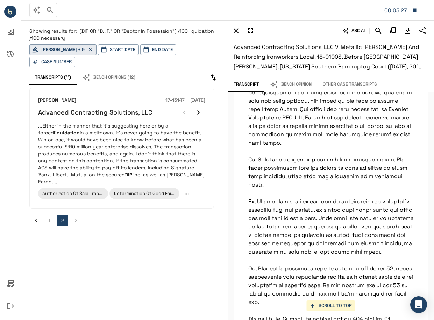
scroll to position [7969, 0]
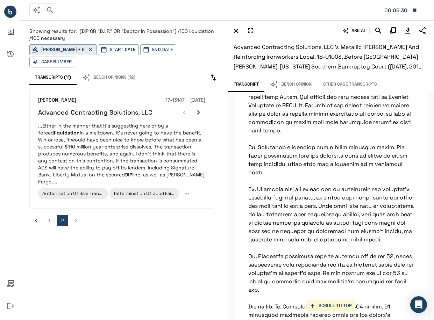
click at [412, 11] on icon "button" at bounding box center [414, 10] width 6 height 6
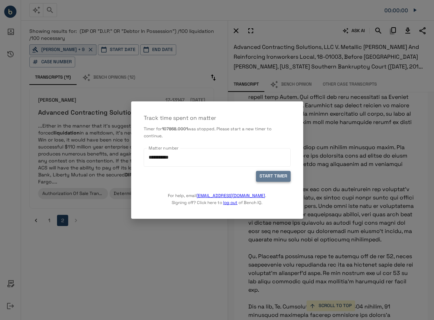
click at [279, 178] on button "START TIMER" at bounding box center [273, 176] width 35 height 11
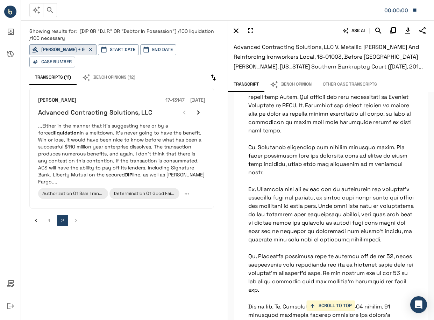
click at [51, 12] on icon "button" at bounding box center [50, 10] width 8 height 8
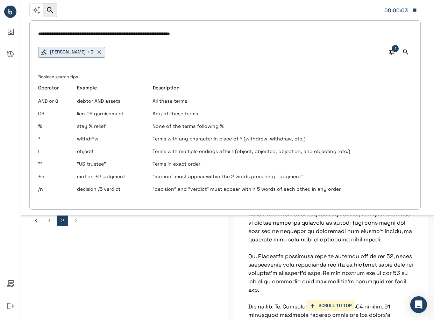
click at [225, 33] on input "**********" at bounding box center [225, 34] width 374 height 10
click at [165, 34] on input "**********" at bounding box center [225, 34] width 374 height 10
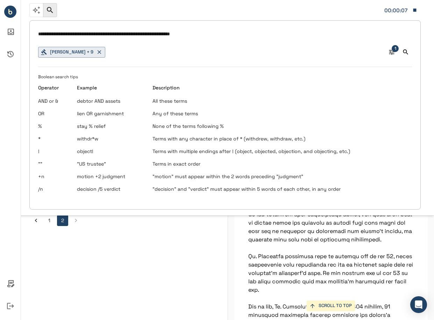
click at [172, 34] on input "**********" at bounding box center [225, 34] width 374 height 10
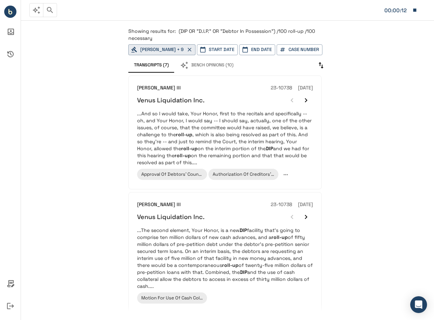
click at [255, 113] on p "...And so I would take, Your Honor, first to the recitals and specifically -- o…" at bounding box center [225, 138] width 176 height 56
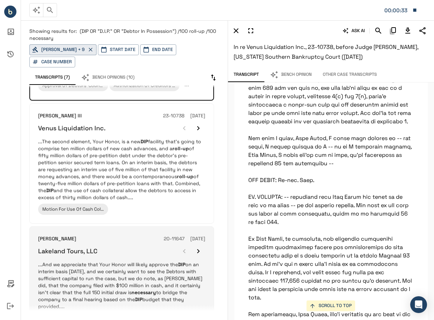
scroll to position [105, 0]
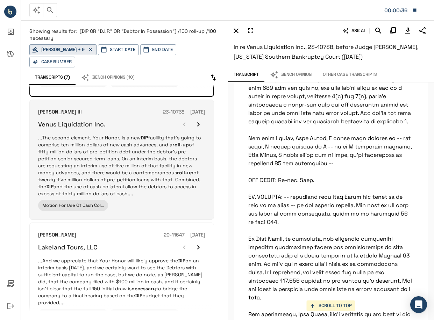
click at [152, 198] on div "[PERSON_NAME] III 23-10738 [DATE] Venus Liquidation Inc. ...The second element,…" at bounding box center [121, 159] width 167 height 103
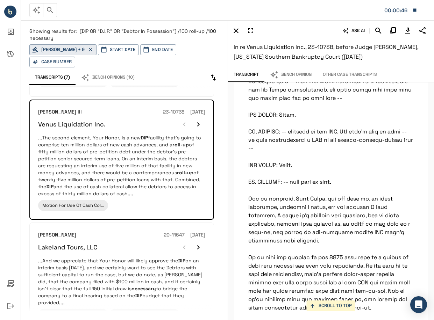
scroll to position [17622, 0]
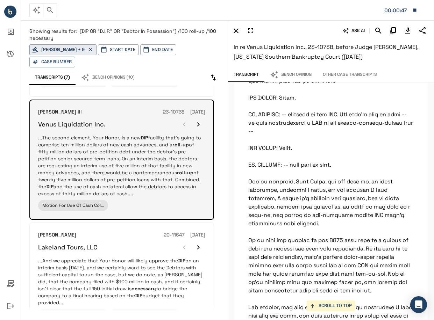
click at [199, 125] on icon "button" at bounding box center [198, 124] width 8 height 8
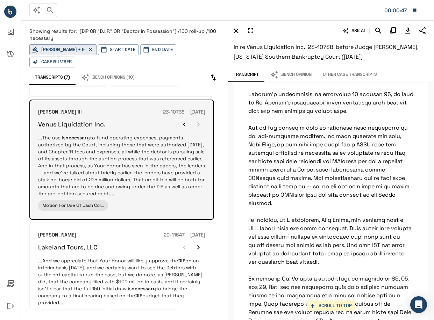
scroll to position [16176, 0]
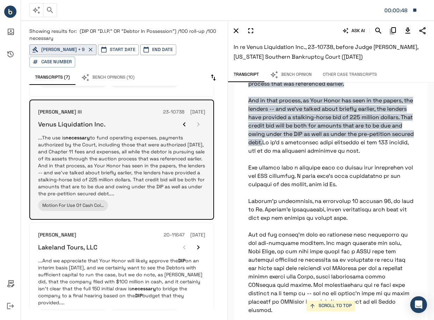
click at [201, 126] on div at bounding box center [191, 124] width 28 height 14
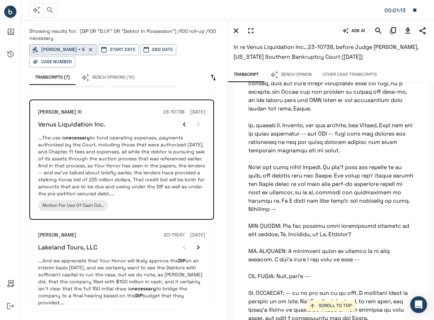
scroll to position [19531, 0]
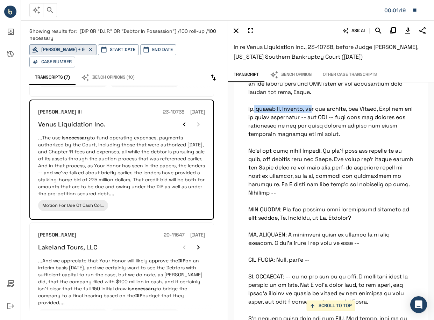
drag, startPoint x: 305, startPoint y: 226, endPoint x: 243, endPoint y: 228, distance: 62.2
drag, startPoint x: 243, startPoint y: 228, endPoint x: 287, endPoint y: 228, distance: 44.4
copy p "We, unlike [PERSON_NAME],"
click at [410, 33] on icon "Download Transcript" at bounding box center [407, 31] width 5 height 6
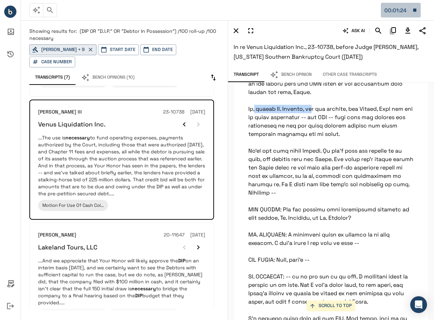
click at [413, 11] on icon "button" at bounding box center [414, 10] width 3 height 3
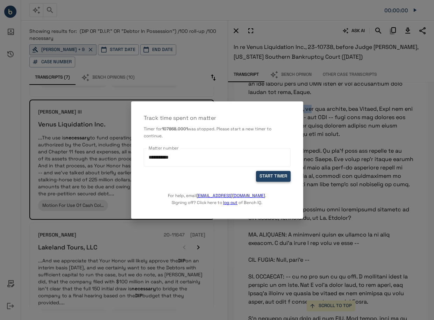
click at [276, 175] on button "START TIMER" at bounding box center [273, 176] width 35 height 11
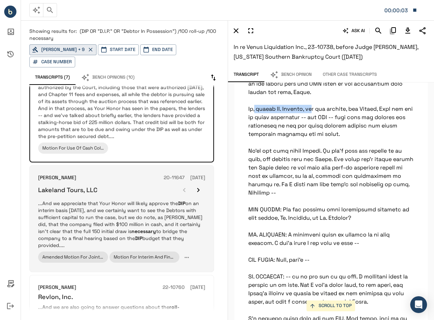
scroll to position [175, 0]
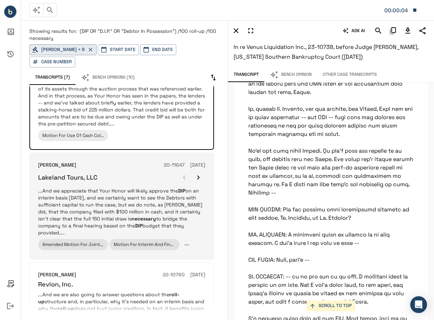
click at [178, 203] on p "...And we appreciate that Your Honor will likely approve the DIP on an interim …" at bounding box center [121, 211] width 167 height 49
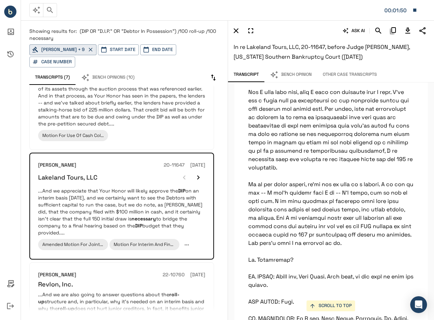
scroll to position [18274, 0]
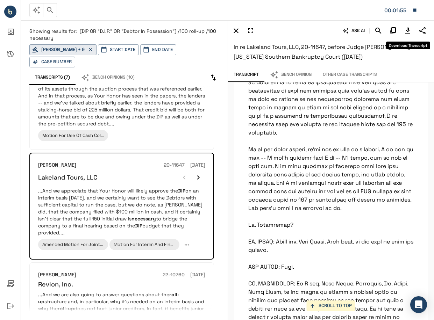
click at [405, 27] on icon "Download Transcript" at bounding box center [407, 31] width 8 height 8
click at [413, 6] on button "00:01:57" at bounding box center [401, 10] width 40 height 15
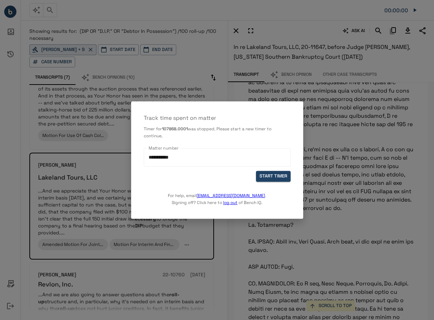
click at [270, 267] on div at bounding box center [217, 160] width 434 height 320
click at [276, 170] on div "**********" at bounding box center [217, 155] width 147 height 31
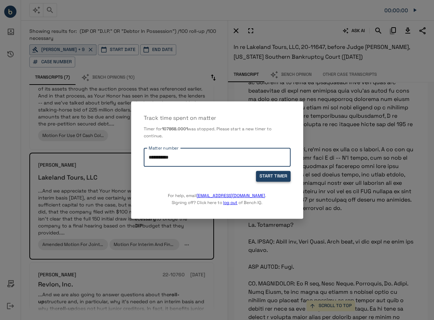
click at [279, 173] on button "START TIMER" at bounding box center [273, 176] width 35 height 11
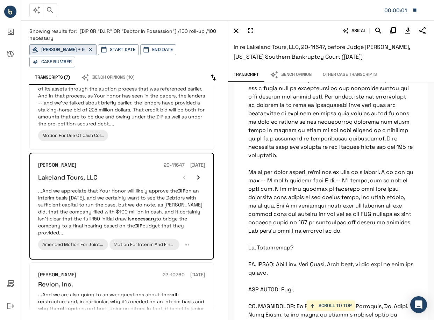
scroll to position [18239, 0]
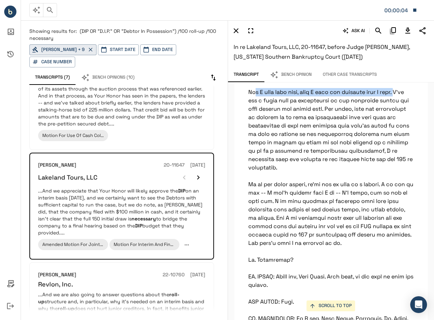
drag, startPoint x: 396, startPoint y: 151, endPoint x: 246, endPoint y: 149, distance: 150.7
click at [415, 9] on icon "button" at bounding box center [414, 10] width 3 height 3
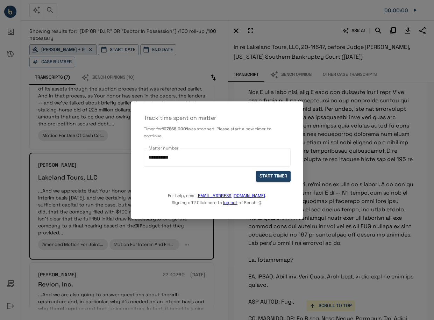
click at [225, 269] on div at bounding box center [217, 160] width 434 height 320
click at [277, 175] on button "START TIMER" at bounding box center [273, 176] width 35 height 11
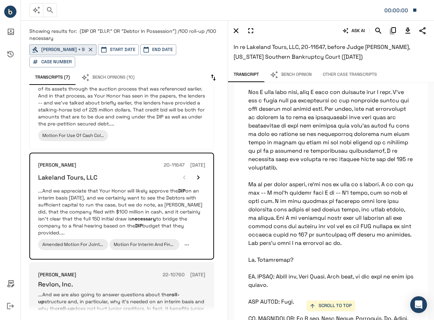
click at [137, 293] on p "...And we are also going to answer questions about the roll-up structure and, i…" at bounding box center [121, 322] width 167 height 63
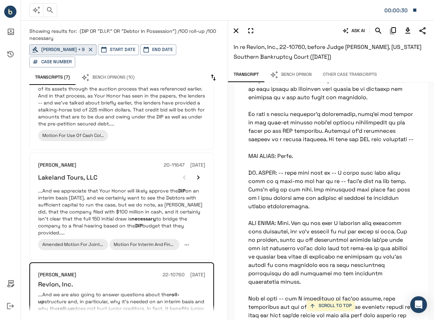
scroll to position [3513, 0]
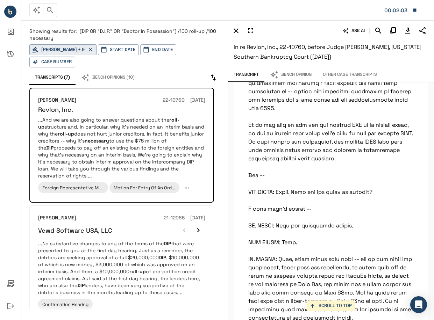
scroll to position [4351, 0]
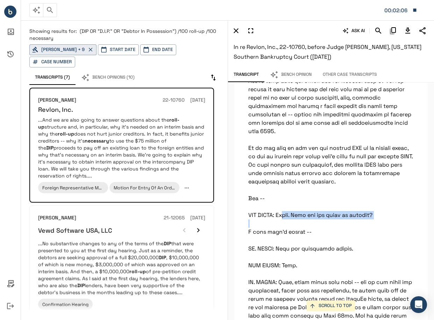
drag, startPoint x: 382, startPoint y: 247, endPoint x: 279, endPoint y: 250, distance: 103.9
copy p "Sorry. When was the event of default?"
click at [406, 28] on icon "Download Transcript" at bounding box center [407, 31] width 8 height 8
click at [405, 57] on h6 "In re Revlon, Inc., 22-10760, before Judge [PERSON_NAME], [US_STATE] Southern B…" at bounding box center [330, 52] width 195 height 20
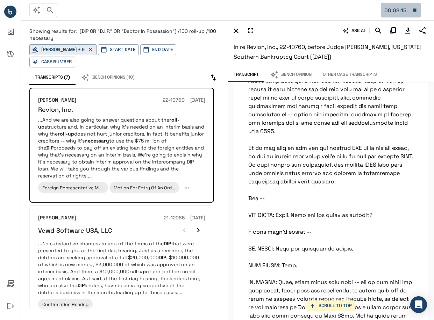
click at [417, 10] on icon "button" at bounding box center [414, 10] width 6 height 6
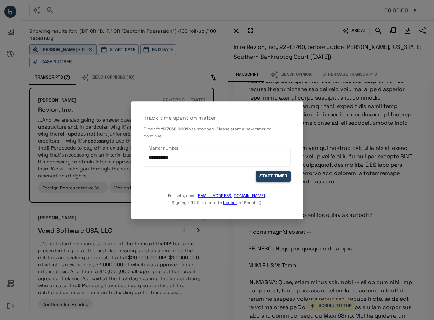
click at [276, 173] on button "START TIMER" at bounding box center [273, 176] width 35 height 11
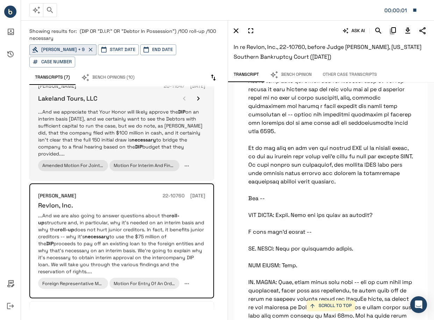
scroll to position [245, 0]
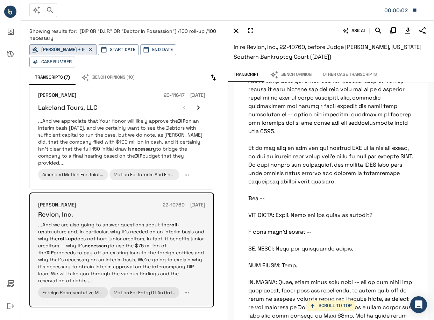
click at [202, 221] on p "...And we are also going to answer questions about the roll-up structure and, i…" at bounding box center [121, 252] width 167 height 63
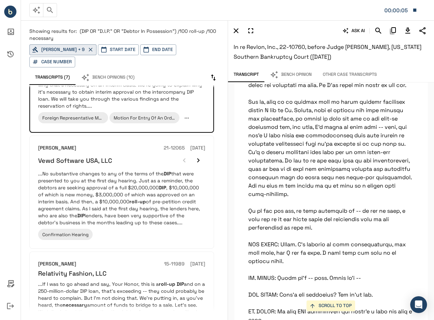
scroll to position [384, 0]
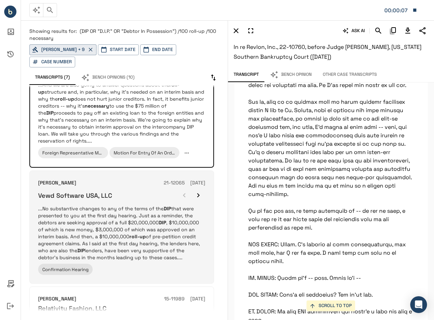
click at [186, 251] on p "...No substantive changes to any of the terms of the DIP that were presented to…" at bounding box center [121, 233] width 167 height 56
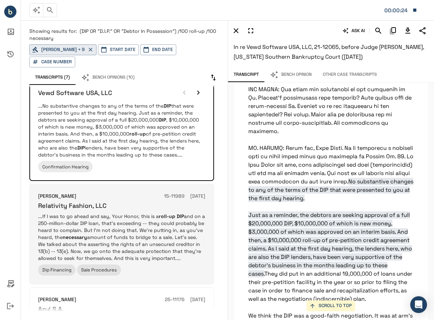
scroll to position [489, 0]
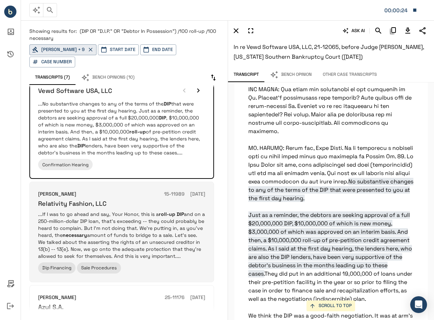
click at [135, 217] on p "...If I was to go ahead and say, Your Honor, this is a roll-up DIP and on a 250…" at bounding box center [121, 235] width 167 height 49
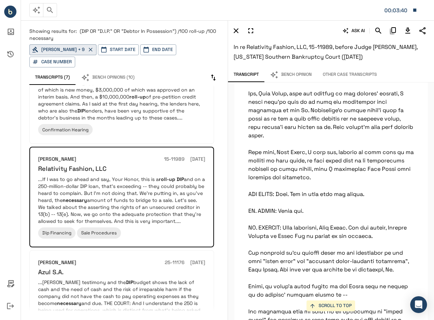
scroll to position [31141, 0]
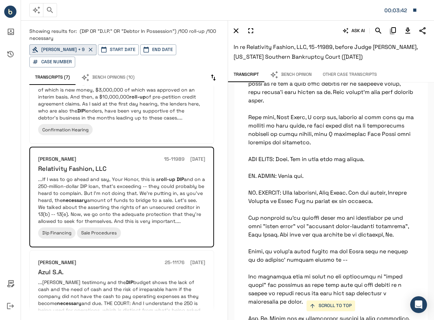
click at [193, 38] on p "Showing results for: (DIP OR "D.I.P." OR "Debtor In Possession") /100 roll-up /…" at bounding box center [124, 35] width 190 height 14
click at [53, 14] on button "button" at bounding box center [50, 10] width 14 height 14
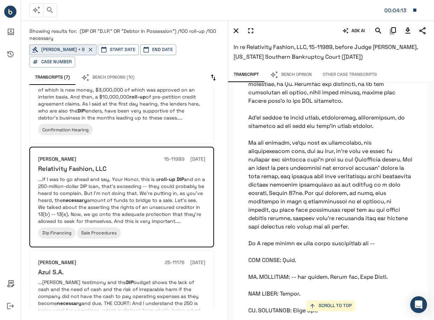
scroll to position [33412, 0]
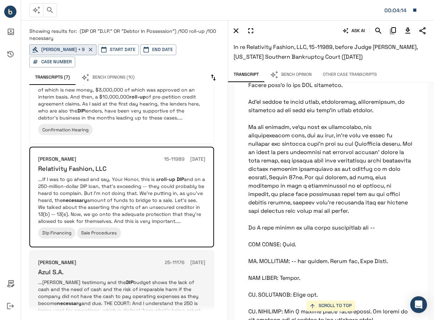
click at [113, 279] on p "...[PERSON_NAME] testimony and the DIP budget shows the lack of cash and the ne…" at bounding box center [121, 310] width 167 height 63
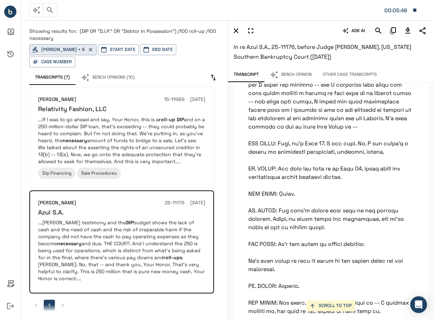
scroll to position [11701, 0]
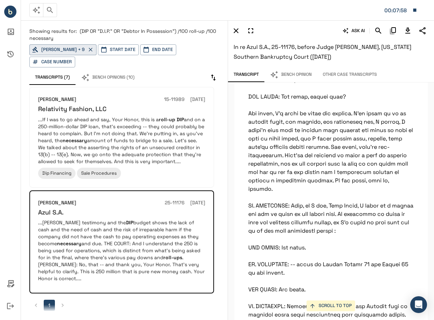
scroll to position [29585, 0]
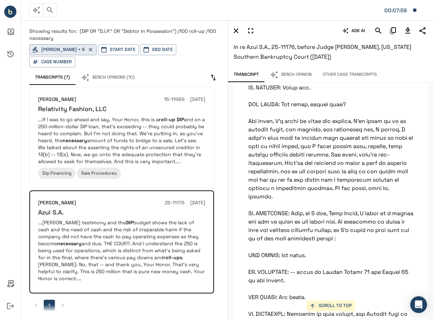
click at [67, 300] on li "pagination navigation" at bounding box center [62, 305] width 13 height 11
click at [60, 300] on li "pagination navigation" at bounding box center [62, 305] width 13 height 11
click at [210, 36] on p "Showing results for: (DIP OR "D.I.P." OR "Debtor In Possession") /100 roll-up /…" at bounding box center [124, 35] width 190 height 14
click at [51, 10] on icon "button" at bounding box center [50, 10] width 6 height 6
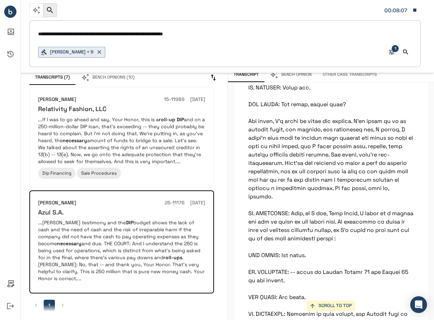
click at [163, 33] on input "**********" at bounding box center [225, 34] width 374 height 10
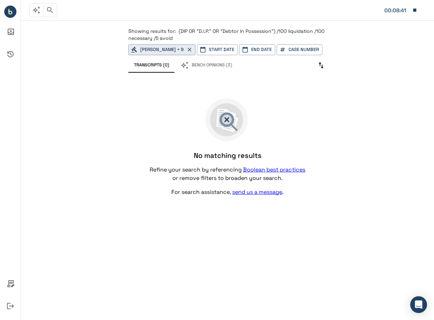
click at [170, 34] on p "Showing results for: (DIP OR "D.I.P." OR "Debtor In Possession") /100 liquidati…" at bounding box center [227, 35] width 199 height 14
click at [47, 9] on icon "button" at bounding box center [50, 10] width 8 height 8
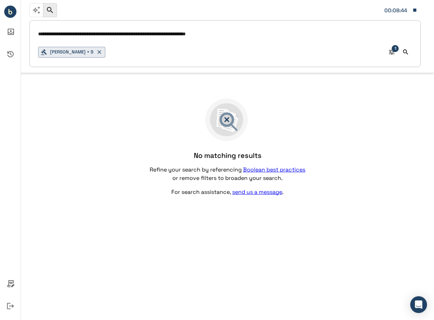
click at [215, 33] on input "**********" at bounding box center [225, 34] width 374 height 10
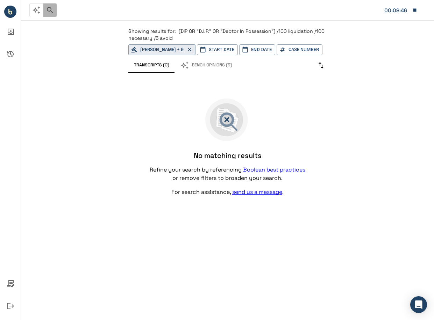
click at [51, 10] on icon "button" at bounding box center [50, 10] width 8 height 8
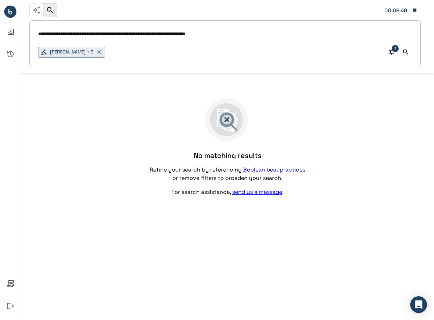
click at [213, 34] on input "**********" at bounding box center [225, 34] width 374 height 10
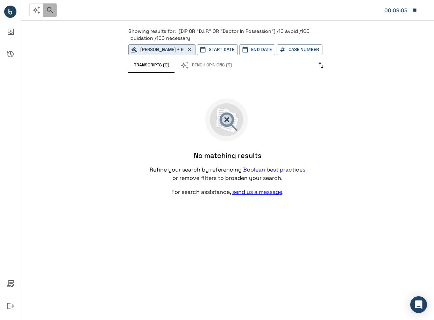
click at [50, 7] on icon "button" at bounding box center [50, 10] width 6 height 6
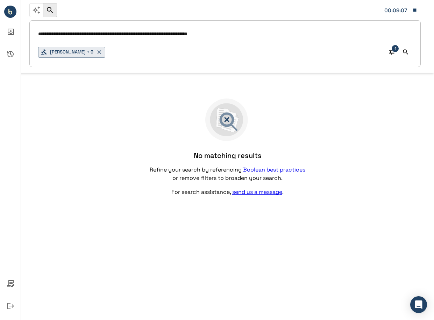
click at [156, 35] on input "**********" at bounding box center [225, 34] width 374 height 10
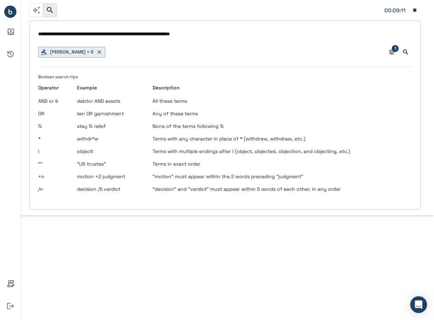
click at [204, 37] on input "**********" at bounding box center [225, 34] width 374 height 10
click at [204, 36] on input "**********" at bounding box center [225, 34] width 374 height 10
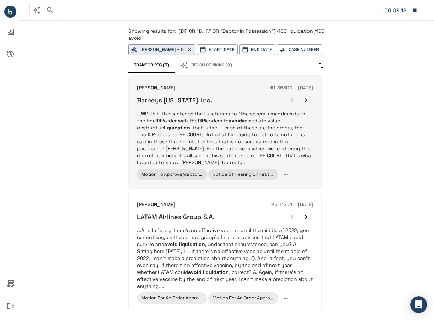
click at [275, 143] on p "...WINGER: The sentence that's referring to "the several amendments to the fina…" at bounding box center [225, 138] width 176 height 56
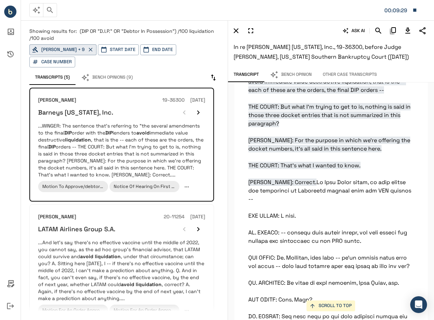
scroll to position [7722, 0]
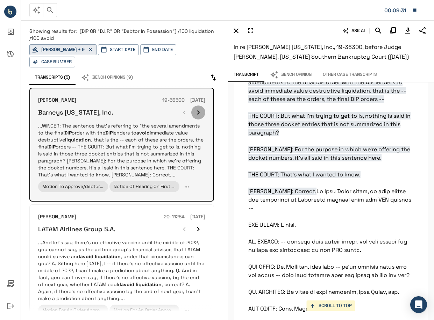
click at [199, 109] on icon "button" at bounding box center [198, 112] width 8 height 8
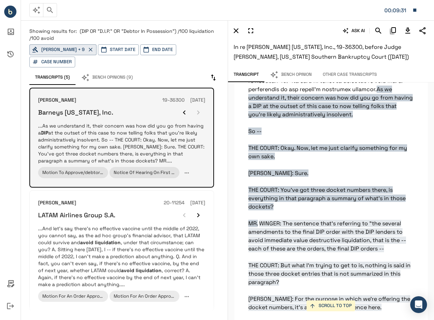
scroll to position [7565, 0]
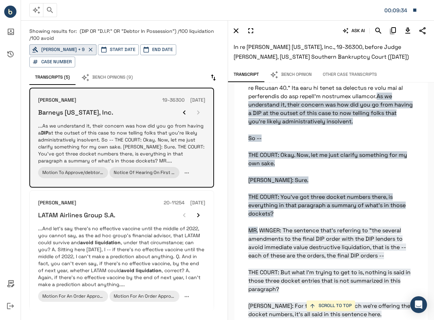
click at [198, 109] on div at bounding box center [191, 113] width 28 height 14
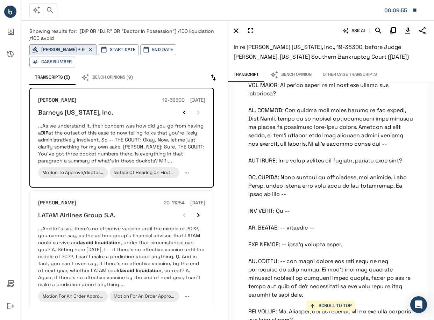
scroll to position [9977, 0]
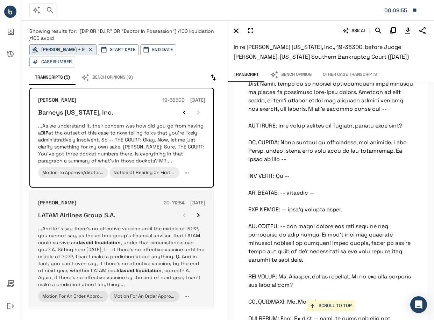
click at [149, 249] on p "...And let's say there's no effective vaccine until the middle of 2022, you can…" at bounding box center [121, 256] width 167 height 63
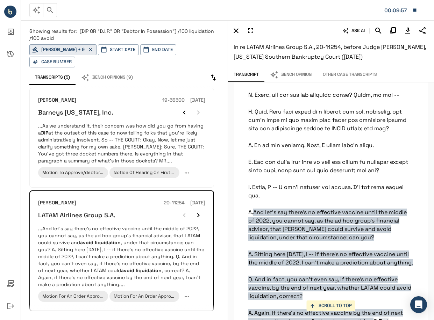
scroll to position [13337, 0]
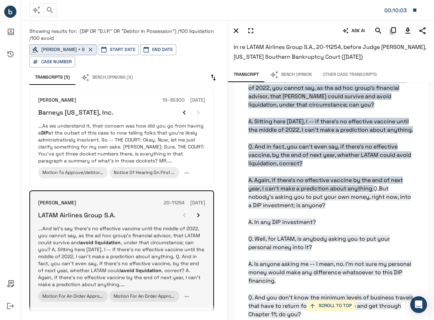
click at [198, 213] on icon "button" at bounding box center [198, 215] width 8 height 8
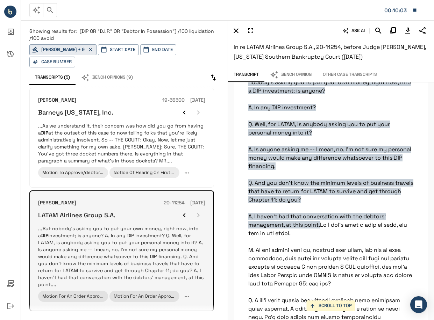
scroll to position [13479, 0]
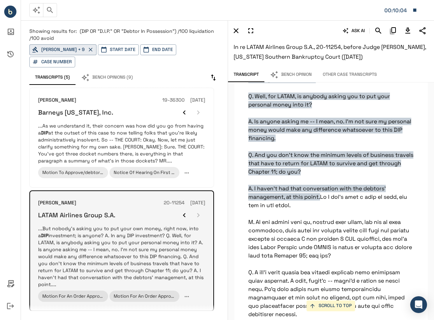
click at [199, 213] on div at bounding box center [191, 215] width 28 height 14
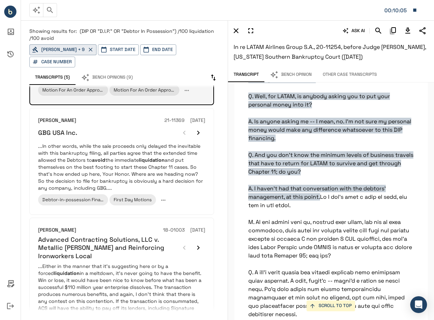
scroll to position [210, 0]
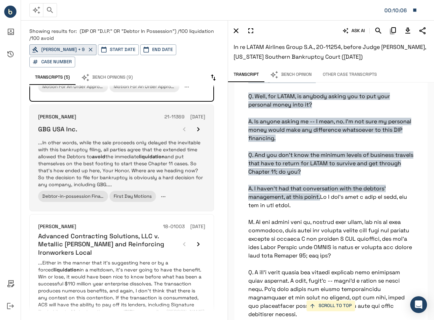
click at [180, 159] on p "...In other words, while the sale proceeds only delayed the inevitable with thi…" at bounding box center [121, 163] width 167 height 49
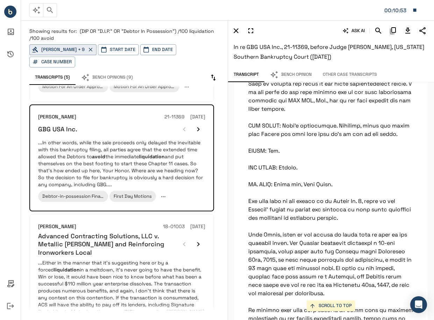
scroll to position [3637, 0]
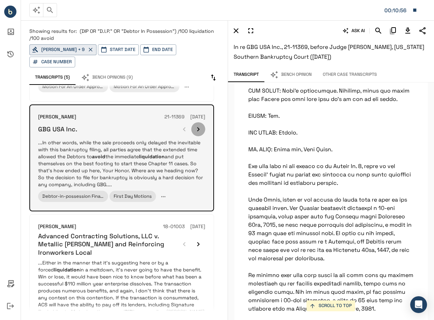
click at [202, 125] on icon "button" at bounding box center [198, 129] width 8 height 8
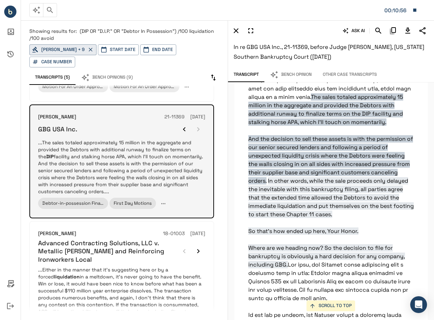
scroll to position [1631, 0]
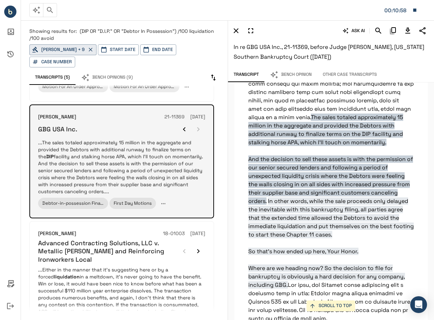
click at [202, 122] on div at bounding box center [191, 129] width 28 height 14
click at [197, 122] on div at bounding box center [191, 129] width 28 height 14
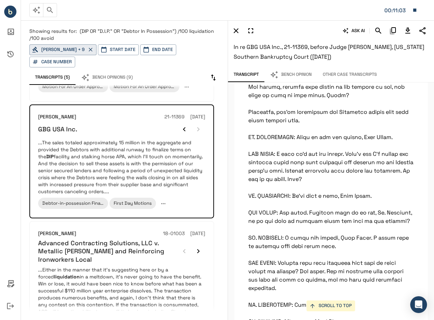
scroll to position [20611, 0]
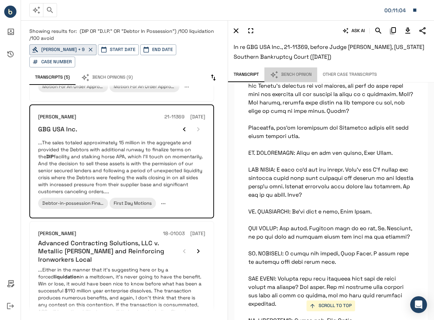
click at [299, 71] on button "Bench Opinion" at bounding box center [290, 74] width 53 height 15
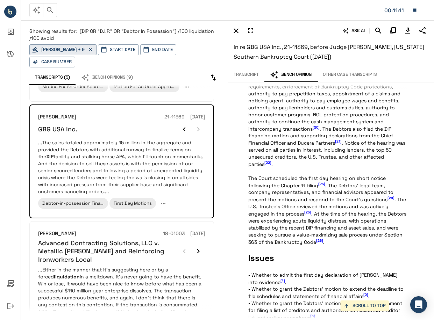
scroll to position [524, 0]
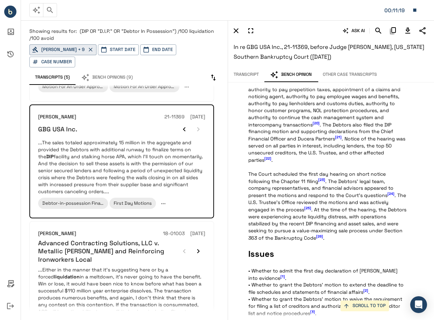
click at [321, 234] on span "[26]" at bounding box center [319, 236] width 7 height 5
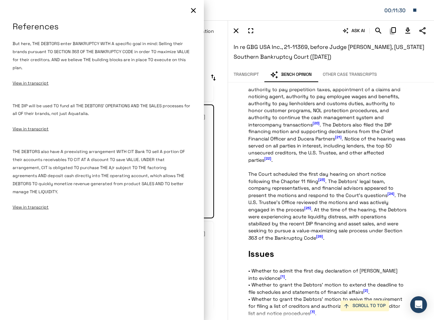
click at [295, 201] on div at bounding box center [217, 160] width 434 height 320
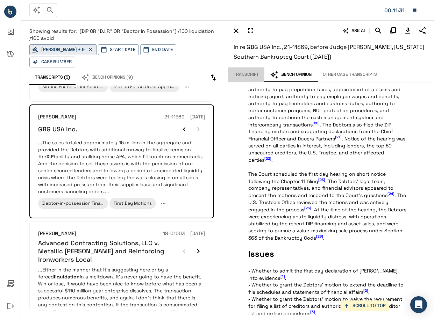
click at [245, 74] on button "Transcript" at bounding box center [246, 74] width 36 height 15
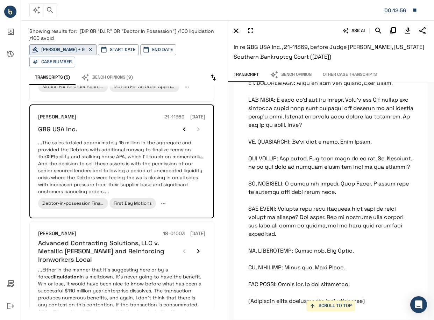
scroll to position [20751, 0]
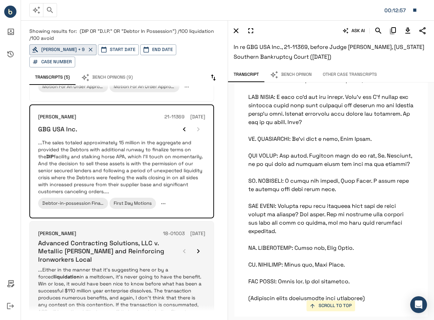
click at [178, 246] on div at bounding box center [191, 251] width 28 height 14
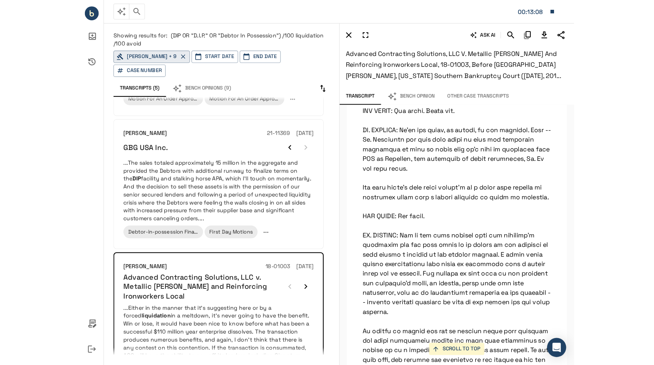
scroll to position [9367, 0]
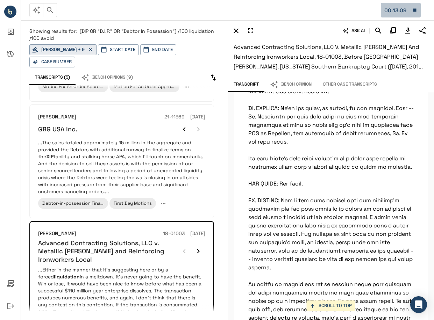
click at [414, 7] on icon "button" at bounding box center [414, 10] width 6 height 6
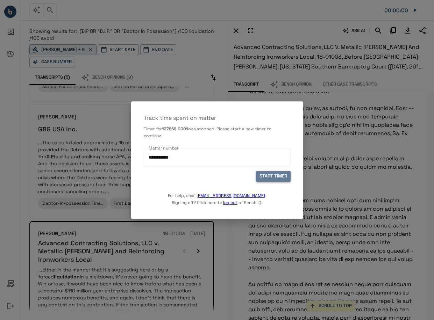
click at [278, 174] on button "START TIMER" at bounding box center [273, 176] width 35 height 11
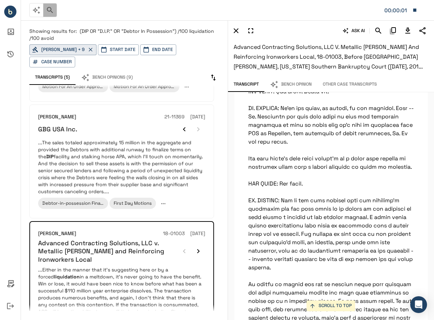
click at [52, 12] on icon "button" at bounding box center [50, 10] width 6 height 6
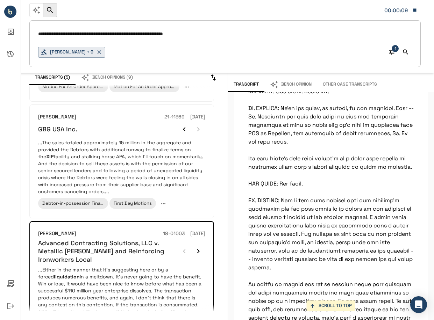
click at [209, 30] on input "**********" at bounding box center [225, 34] width 374 height 10
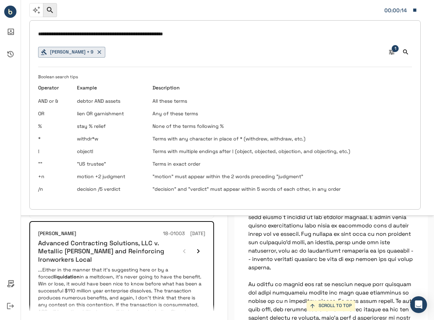
drag, startPoint x: 186, startPoint y: 36, endPoint x: 147, endPoint y: 39, distance: 39.6
click at [147, 39] on input "**********" at bounding box center [225, 34] width 374 height 10
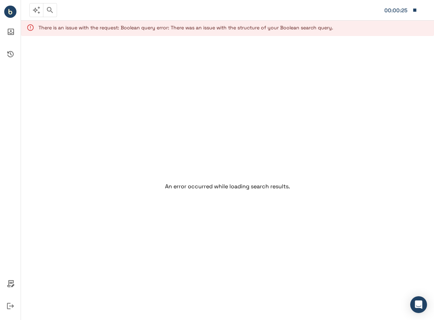
click at [51, 6] on icon "button" at bounding box center [50, 10] width 8 height 8
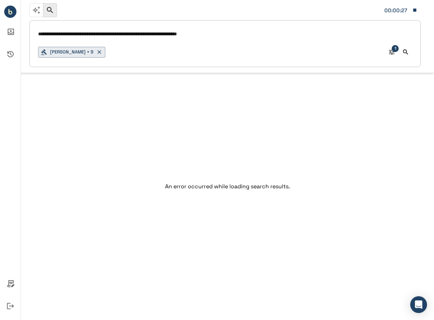
drag, startPoint x: 173, startPoint y: 34, endPoint x: 183, endPoint y: 36, distance: 9.7
click at [173, 34] on input "**********" at bounding box center [225, 34] width 374 height 10
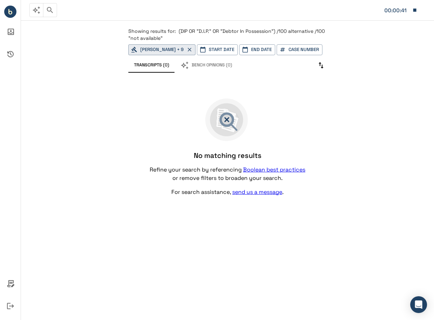
click at [54, 9] on icon "button" at bounding box center [50, 10] width 8 height 8
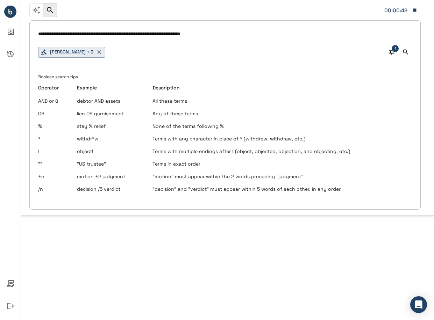
click at [168, 38] on input "**********" at bounding box center [225, 34] width 374 height 10
click at [167, 36] on input "**********" at bounding box center [225, 34] width 374 height 10
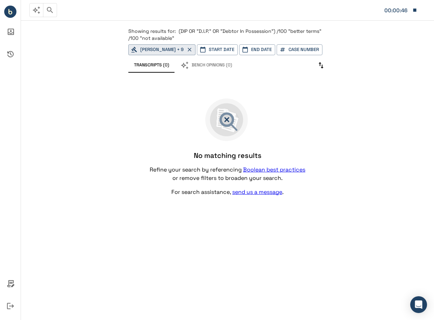
click at [249, 35] on p "Showing results for: (DIP OR "D.I.P." OR "Debtor In Possession") /100 "better t…" at bounding box center [227, 35] width 199 height 14
click at [56, 9] on button "button" at bounding box center [50, 10] width 14 height 14
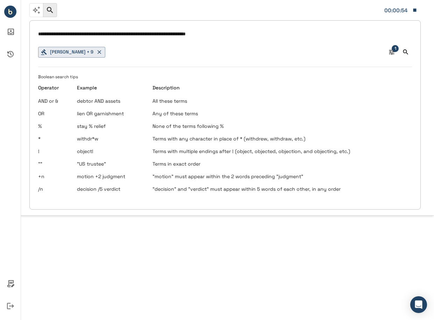
click at [156, 35] on input "**********" at bounding box center [225, 34] width 374 height 10
click at [158, 34] on input "**********" at bounding box center [225, 34] width 374 height 10
click at [155, 34] on input "**********" at bounding box center [225, 34] width 374 height 10
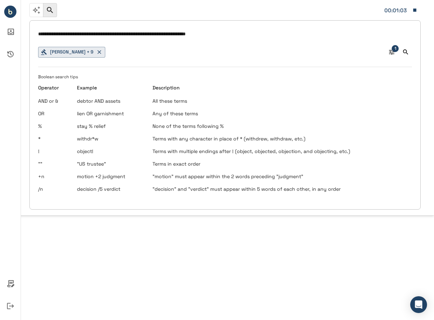
click at [143, 33] on input "**********" at bounding box center [225, 34] width 374 height 10
click at [146, 34] on input "**********" at bounding box center [225, 34] width 374 height 10
click at [192, 34] on input "**********" at bounding box center [225, 34] width 374 height 10
type input "**********"
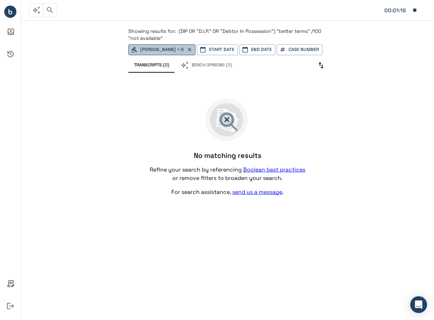
click at [193, 52] on icon "button" at bounding box center [189, 49] width 6 height 6
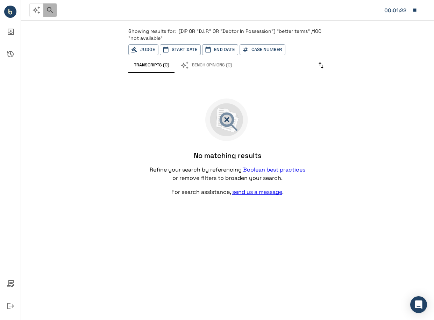
click at [54, 10] on button "button" at bounding box center [50, 10] width 14 height 14
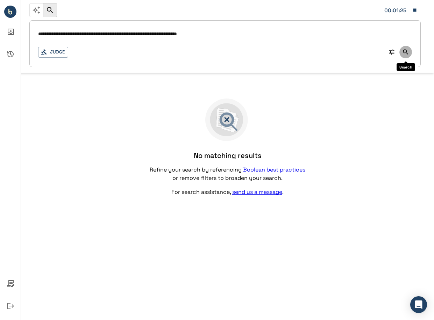
click at [404, 55] on icon "Search" at bounding box center [405, 52] width 7 height 7
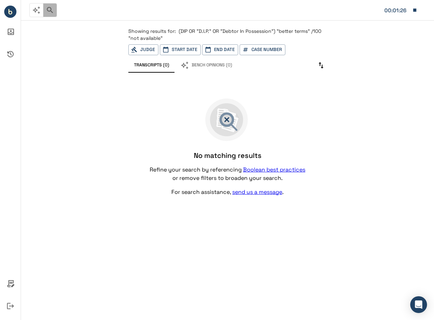
click at [51, 5] on button "button" at bounding box center [50, 10] width 14 height 14
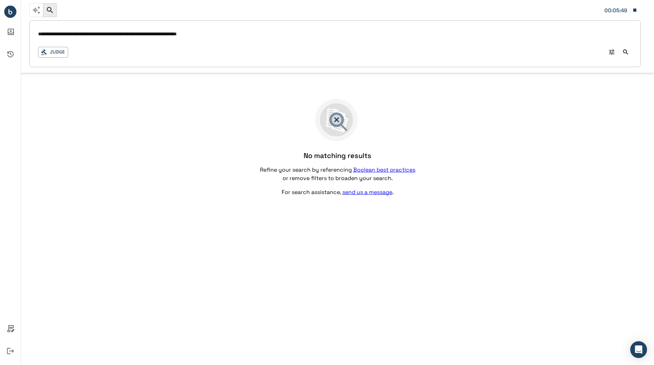
click at [412, 113] on div "No matching results Refine your search by referencing Boolean best practices or…" at bounding box center [337, 146] width 199 height 143
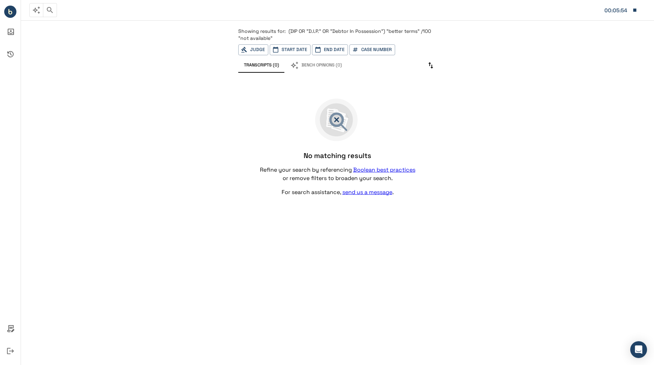
click at [302, 38] on p "Showing results for: (DIP OR "D.I.P." OR "Debtor In Possession") "better terms"…" at bounding box center [337, 35] width 199 height 14
click at [267, 36] on span "(DIP OR "D.I.P." OR "Debtor In Possession") "better terms" /100 "not available"" at bounding box center [334, 34] width 193 height 13
drag, startPoint x: 294, startPoint y: 80, endPoint x: 449, endPoint y: 117, distance: 159.2
click at [449, 117] on div "Showing results for: (DIP OR "D.I.P." OR "Debtor In Possession") "better terms"…" at bounding box center [337, 192] width 633 height 346
click at [53, 14] on icon "button" at bounding box center [50, 10] width 8 height 8
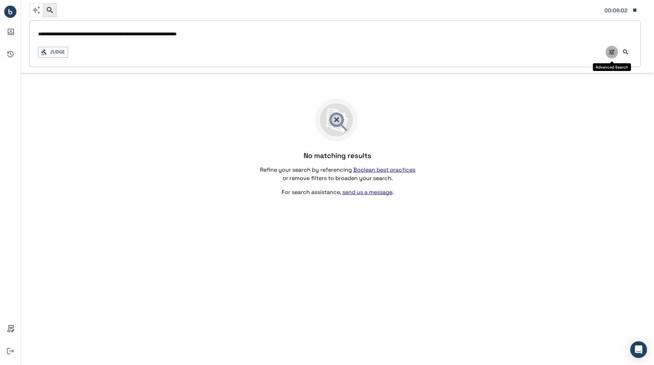
click at [518, 49] on icon "Advanced Search" at bounding box center [611, 52] width 7 height 7
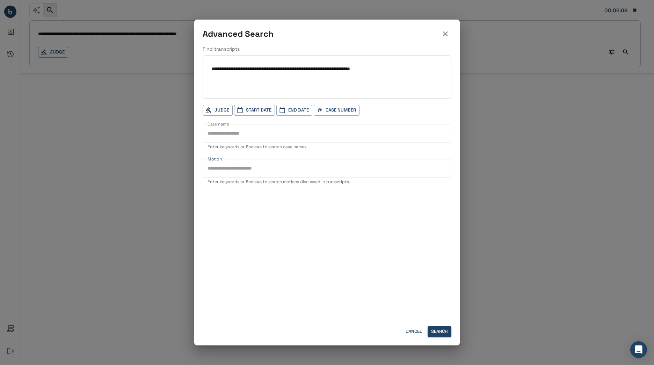
click at [366, 169] on input "Motion" at bounding box center [327, 168] width 249 height 19
type input "*"
click at [444, 36] on icon "button" at bounding box center [445, 34] width 8 height 8
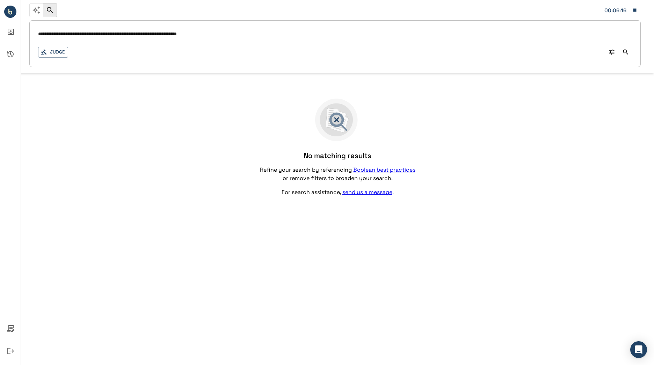
click at [177, 33] on input "**********" at bounding box center [335, 34] width 594 height 10
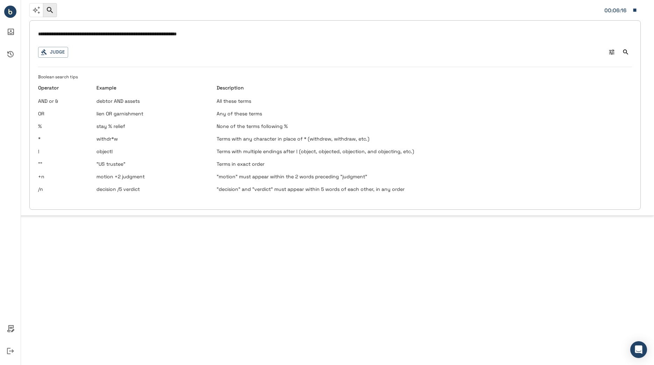
click at [177, 33] on input "**********" at bounding box center [335, 34] width 594 height 10
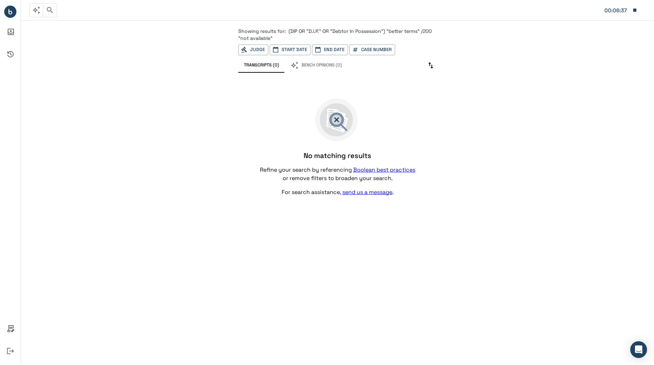
click at [277, 33] on span "Showing results for:" at bounding box center [262, 31] width 48 height 6
click at [51, 10] on icon "button" at bounding box center [50, 10] width 6 height 6
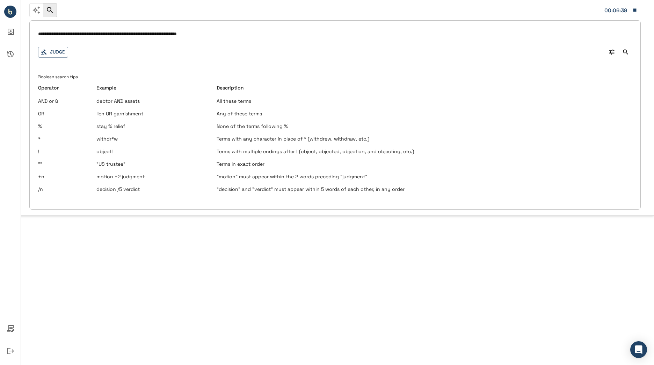
click at [135, 35] on input "**********" at bounding box center [335, 34] width 594 height 10
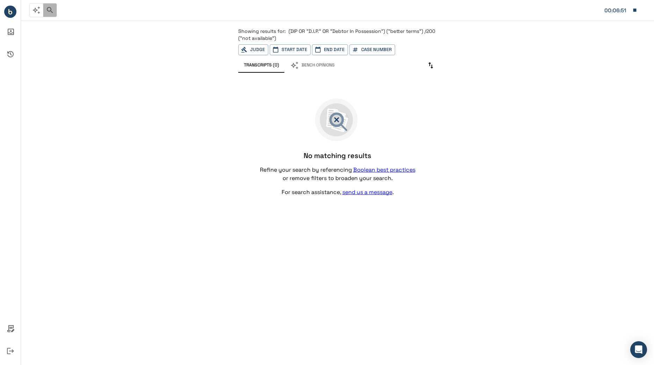
click at [53, 14] on button "button" at bounding box center [50, 10] width 14 height 14
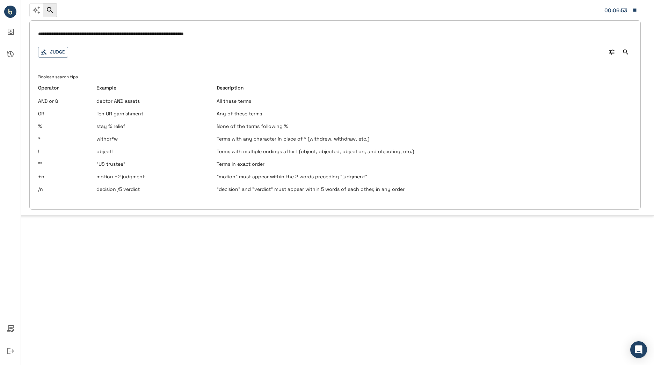
click at [173, 34] on input "**********" at bounding box center [335, 34] width 594 height 10
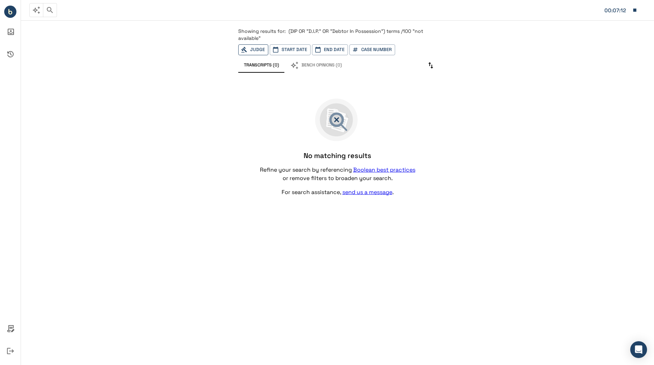
click at [257, 49] on button "Judge" at bounding box center [253, 49] width 30 height 11
click at [437, 73] on div "Showing results for: (DIP OR "D.I.P." OR "Debtor In Possession") terms /100 "no…" at bounding box center [337, 123] width 199 height 191
click at [52, 8] on icon "button" at bounding box center [50, 10] width 8 height 8
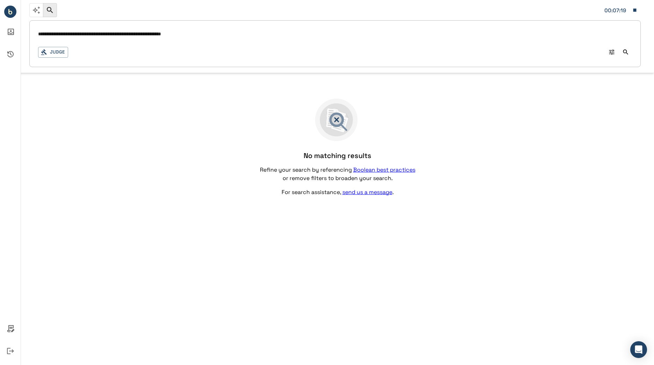
click at [207, 34] on input "**********" at bounding box center [335, 34] width 594 height 10
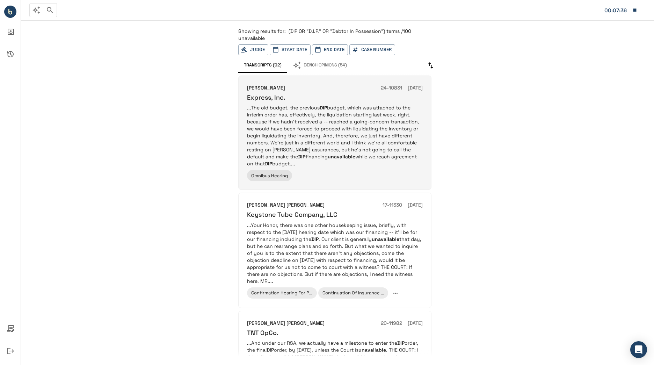
click at [393, 130] on p "...The old budget, the previous DIP budget, which was attached to the interim o…" at bounding box center [335, 135] width 176 height 63
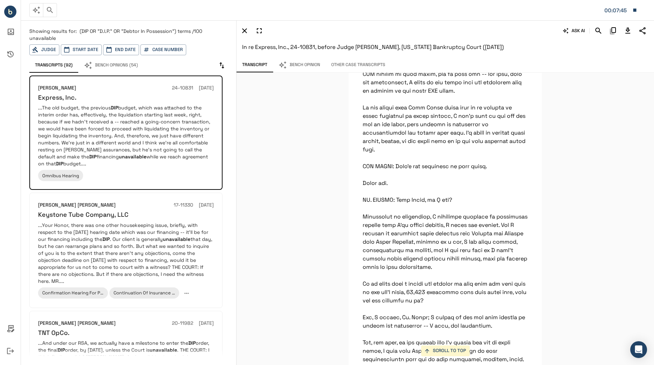
scroll to position [11039, 0]
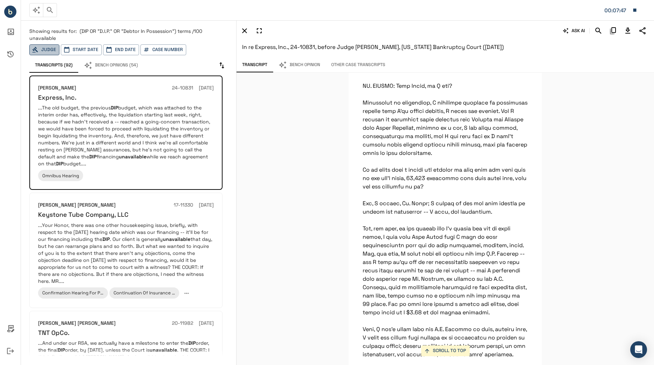
click at [49, 52] on button "Judge" at bounding box center [44, 49] width 30 height 11
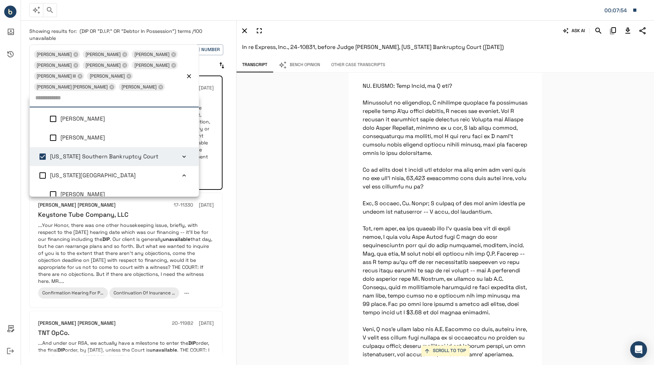
scroll to position [3, 0]
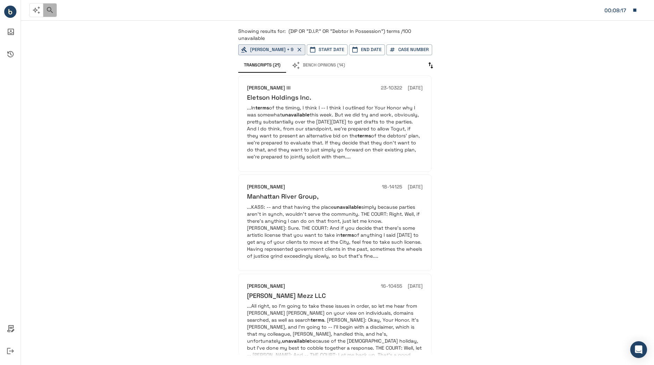
click at [49, 14] on button "button" at bounding box center [50, 10] width 14 height 14
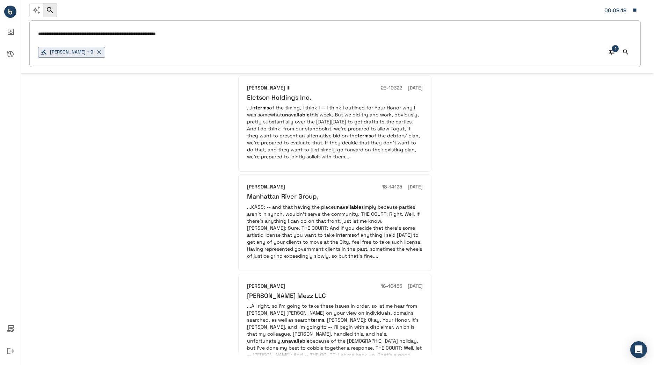
click at [174, 30] on input "**********" at bounding box center [335, 34] width 594 height 10
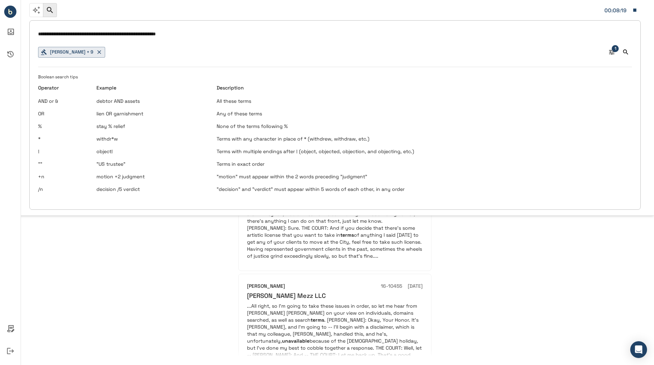
click at [174, 30] on input "**********" at bounding box center [335, 34] width 594 height 10
click at [138, 34] on input "**********" at bounding box center [335, 34] width 594 height 10
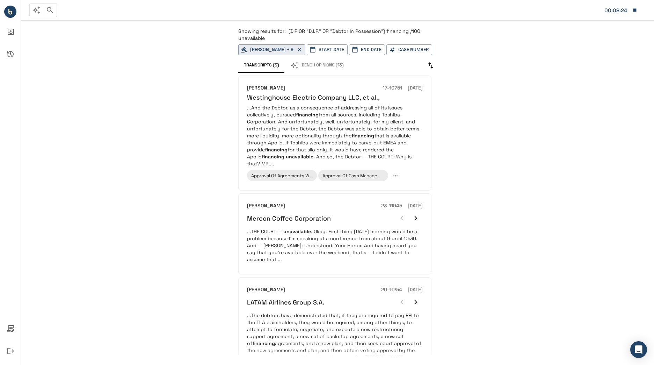
click at [327, 104] on div "[PERSON_NAME] 17-10751 [DATE] Westinghouse Electric Company LLC, et al., ...And…" at bounding box center [335, 133] width 176 height 98
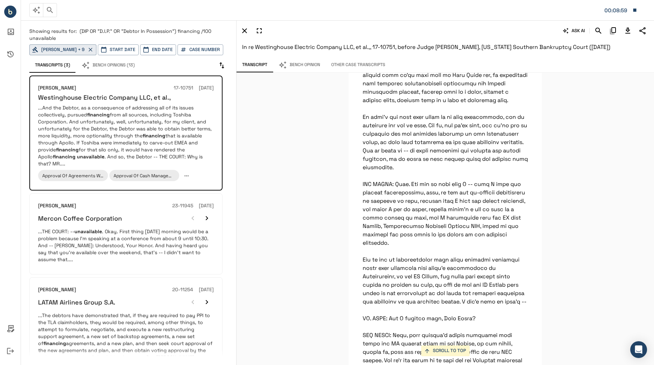
click at [518, 9] on button "00:08:59" at bounding box center [621, 10] width 40 height 15
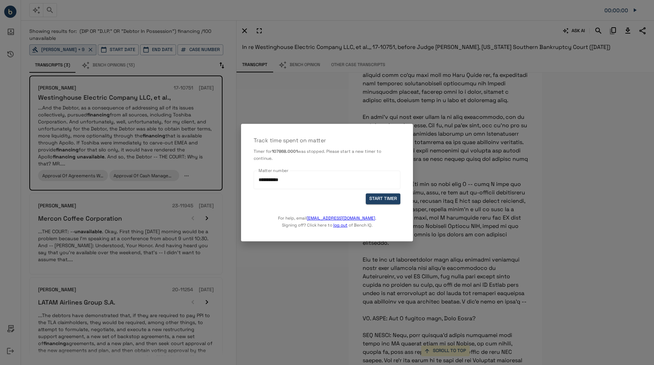
click at [489, 164] on div at bounding box center [327, 182] width 654 height 365
drag, startPoint x: 327, startPoint y: 129, endPoint x: 369, endPoint y: 162, distance: 53.6
click at [369, 162] on div "**********" at bounding box center [327, 182] width 172 height 117
click at [369, 162] on div "**********" at bounding box center [327, 177] width 147 height 31
click at [373, 201] on button "START TIMER" at bounding box center [383, 198] width 35 height 11
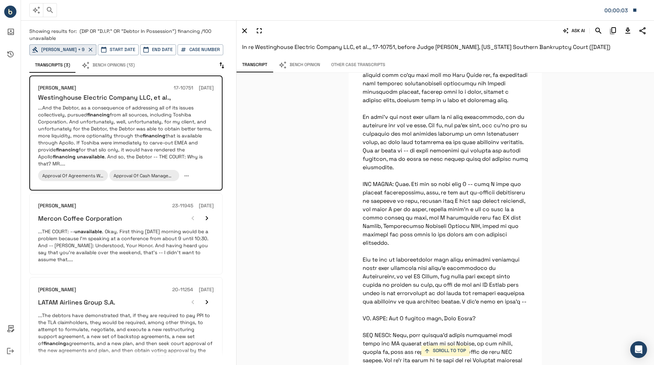
click at [50, 9] on icon "button" at bounding box center [50, 10] width 8 height 8
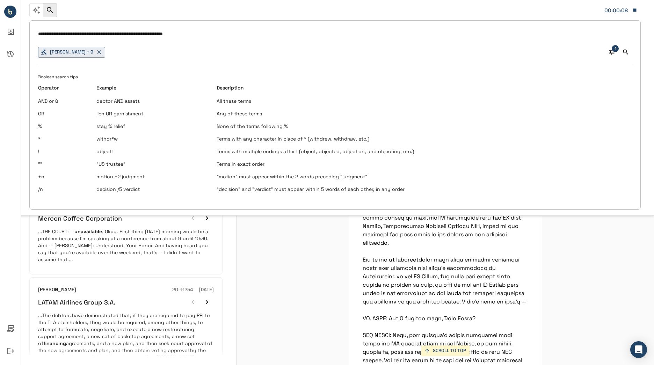
click at [146, 34] on input "**********" at bounding box center [335, 34] width 594 height 10
click at [158, 31] on input "**********" at bounding box center [335, 34] width 594 height 10
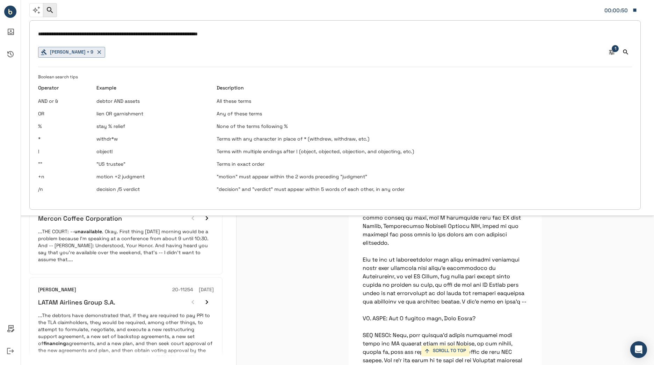
click at [215, 32] on input "**********" at bounding box center [335, 34] width 594 height 10
click at [245, 34] on input "**********" at bounding box center [335, 34] width 594 height 10
click at [358, 31] on input "**********" at bounding box center [335, 34] width 594 height 10
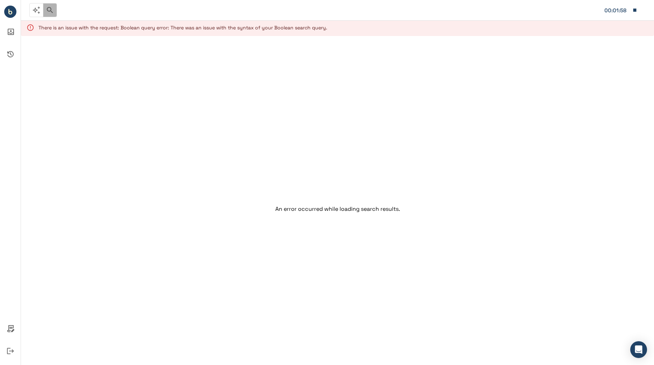
click at [53, 12] on icon "button" at bounding box center [50, 10] width 8 height 8
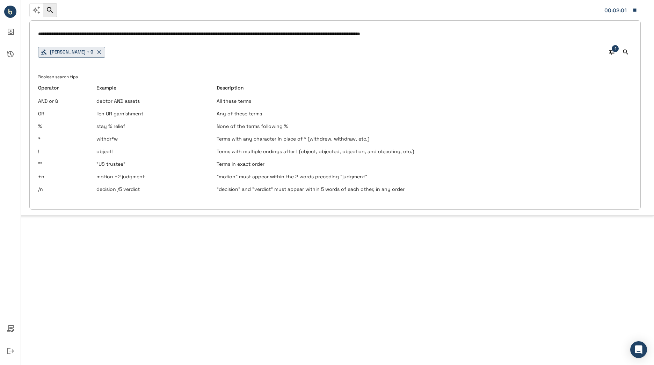
click at [358, 34] on input "**********" at bounding box center [335, 34] width 594 height 10
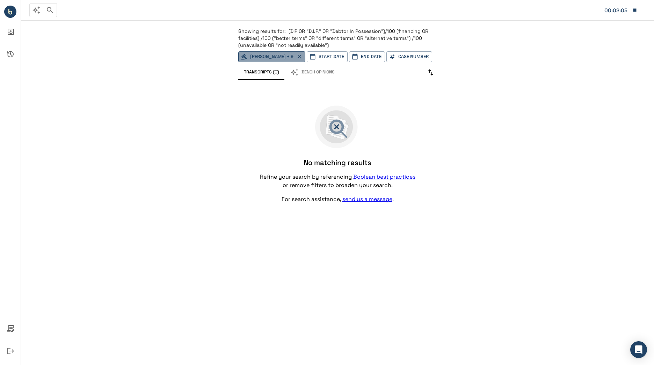
click at [303, 60] on icon "button" at bounding box center [299, 56] width 6 height 6
click at [259, 57] on button "Judge" at bounding box center [253, 56] width 30 height 11
click at [441, 92] on div "Showing results for: (DIP OR "D.I.P." OR "Debtor In Possession")/100 (financing…" at bounding box center [337, 190] width 215 height 342
click at [51, 10] on icon "button" at bounding box center [50, 10] width 8 height 8
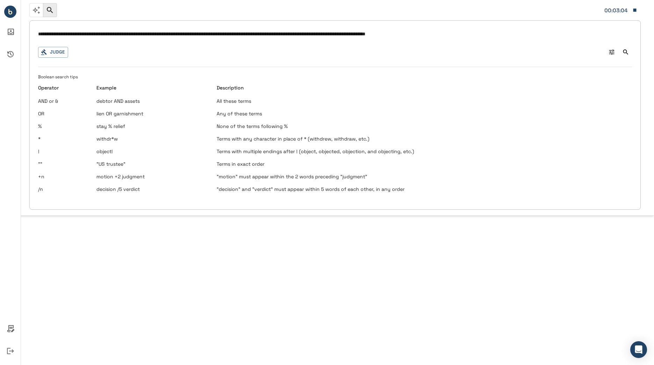
drag, startPoint x: 466, startPoint y: 38, endPoint x: 145, endPoint y: 48, distance: 321.3
click at [145, 48] on div "**********" at bounding box center [335, 114] width 612 height 189
click at [203, 45] on div "**********" at bounding box center [335, 114] width 612 height 189
click at [183, 36] on input "**********" at bounding box center [335, 34] width 594 height 10
click at [186, 34] on input "**********" at bounding box center [335, 34] width 594 height 10
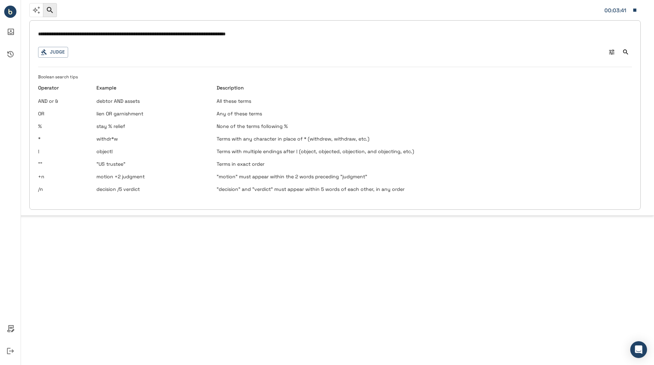
type input "**********"
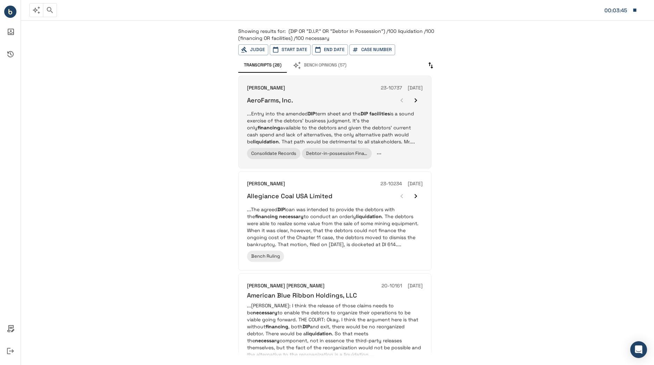
click at [336, 94] on div "AeroFarms, Inc." at bounding box center [335, 100] width 176 height 14
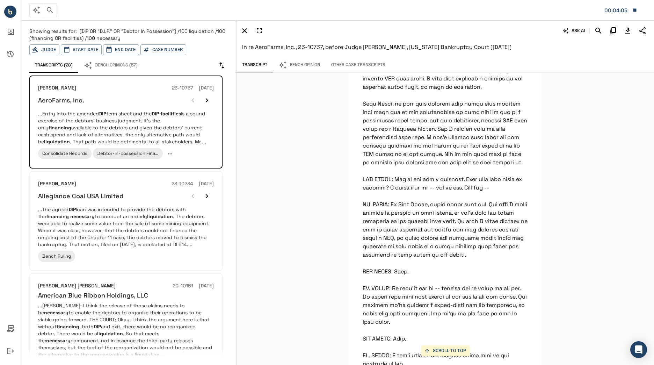
scroll to position [586, 0]
click at [55, 50] on button "Judge" at bounding box center [44, 49] width 30 height 11
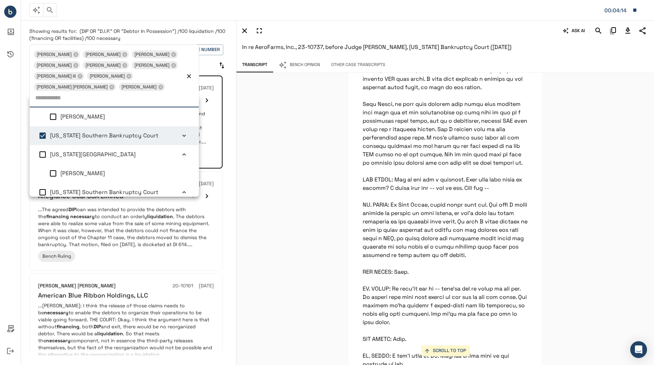
scroll to position [3, 0]
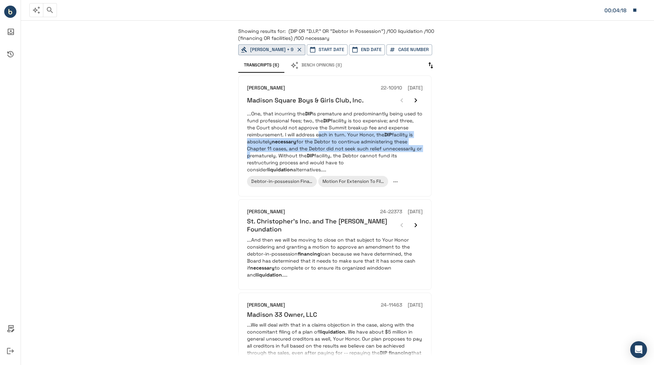
drag, startPoint x: 240, startPoint y: 158, endPoint x: 318, endPoint y: 136, distance: 80.9
click at [318, 136] on div "[PERSON_NAME] 22-10910 [DATE] Madison Square Boys & Girls Club, Inc. ...One, th…" at bounding box center [334, 135] width 193 height 121
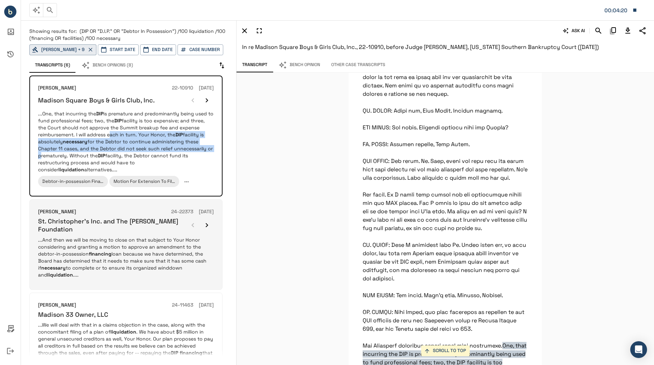
scroll to position [10453, 0]
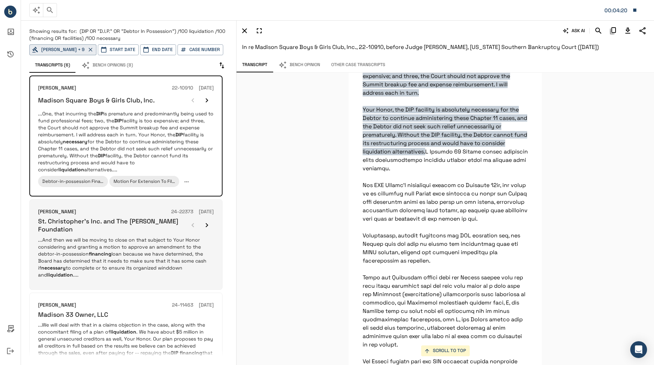
click at [180, 223] on h6 "St. Christopher's Inc. and The [PERSON_NAME] Foundation" at bounding box center [112, 225] width 148 height 16
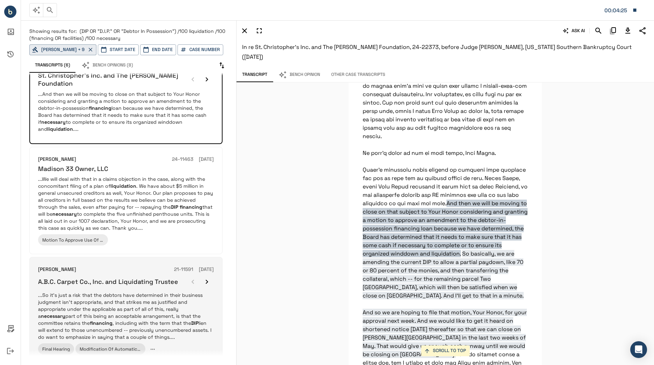
scroll to position [145, 0]
click at [168, 288] on div "A.B.C. Carpet Co., Inc. and Liquidating Trustee" at bounding box center [126, 282] width 176 height 14
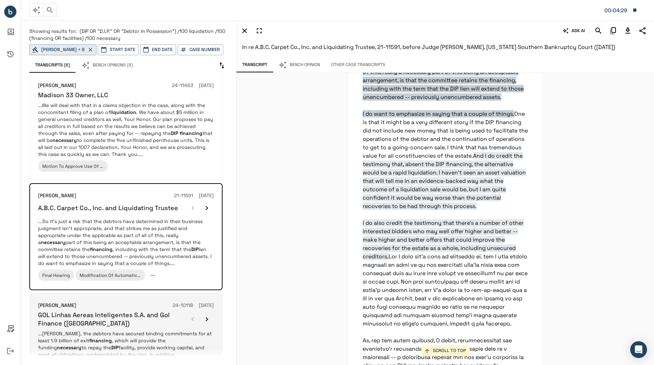
scroll to position [222, 0]
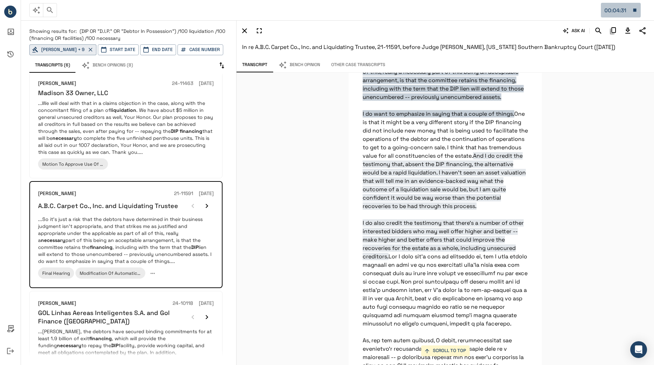
click at [518, 8] on icon "button" at bounding box center [635, 10] width 6 height 6
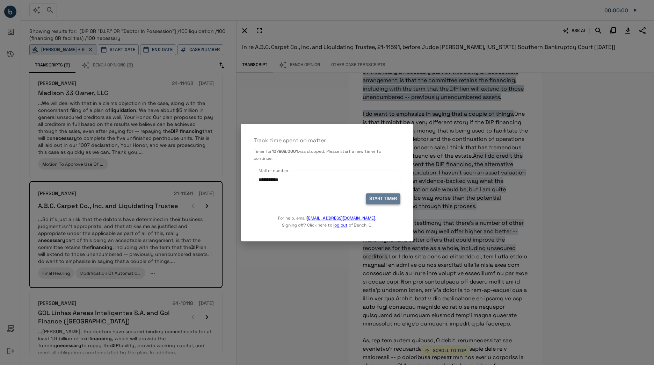
click at [390, 195] on button "START TIMER" at bounding box center [383, 198] width 35 height 11
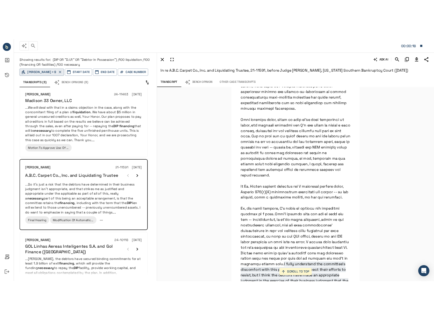
scroll to position [21623, 0]
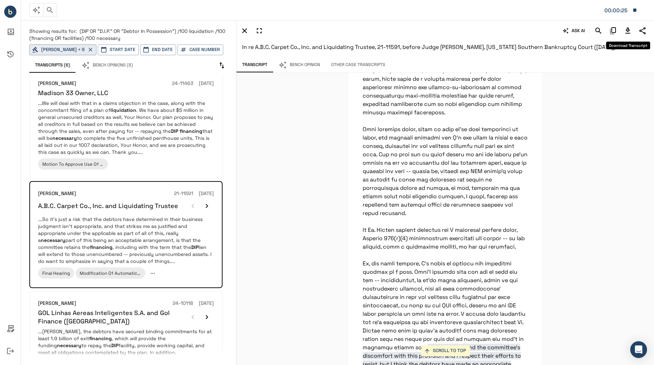
click at [518, 29] on icon "Download Transcript" at bounding box center [628, 31] width 8 height 8
click at [330, 173] on div "SCROLL TO TOP I fully understand the committee's discomfort with this provision…" at bounding box center [446, 219] width 418 height 292
click at [278, 251] on div "SCROLL TO TOP I fully understand the committee's discomfort with this provision…" at bounding box center [446, 219] width 418 height 292
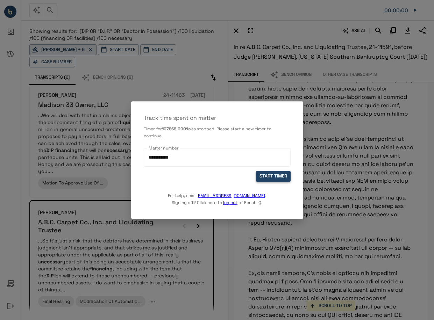
click at [277, 175] on button "START TIMER" at bounding box center [273, 176] width 35 height 11
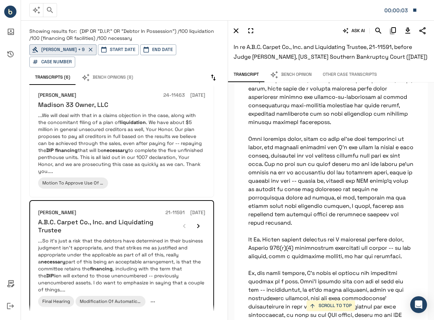
drag, startPoint x: 428, startPoint y: 57, endPoint x: 225, endPoint y: 48, distance: 203.6
click at [225, 48] on div "Showing results for: (DIP OR "D.I.P." OR "Debtor In Possession") /100 liquidati…" at bounding box center [227, 169] width 413 height 301
drag, startPoint x: 225, startPoint y: 48, endPoint x: 293, endPoint y: 64, distance: 69.2
click at [293, 64] on div "ASK AI In re A.B.C. Carpet Co., Inc. and Liquidating Trustee, 21-11591, before …" at bounding box center [331, 43] width 206 height 48
drag, startPoint x: 421, startPoint y: 56, endPoint x: 233, endPoint y: 46, distance: 188.3
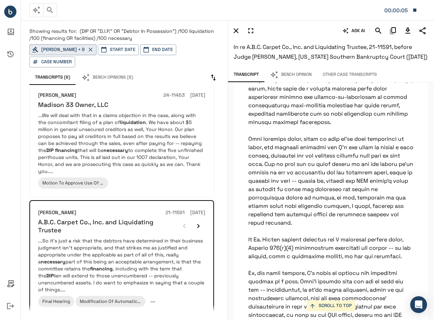
click at [233, 46] on div "ASK AI In re A.B.C. Carpet Co., Inc. and Liquidating Trustee, 21-11591, before …" at bounding box center [331, 43] width 206 height 48
copy span "In re A.B.C. Carpet Co., Inc. and Liquidating Trustee, 21-11591, before Judge […"
click at [413, 13] on icon "button" at bounding box center [414, 10] width 6 height 6
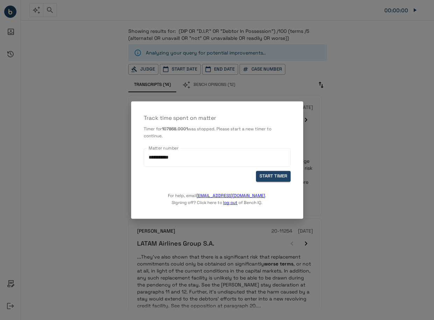
click at [287, 185] on div "For help, email [EMAIL_ADDRESS][DOMAIN_NAME] . Signing off? Click here to log o…" at bounding box center [217, 194] width 147 height 24
click at [281, 179] on button "START TIMER" at bounding box center [273, 176] width 35 height 11
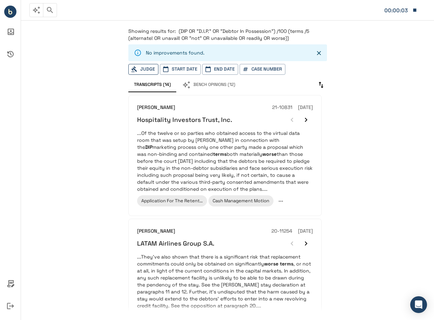
click at [153, 70] on button "Judge" at bounding box center [143, 69] width 30 height 11
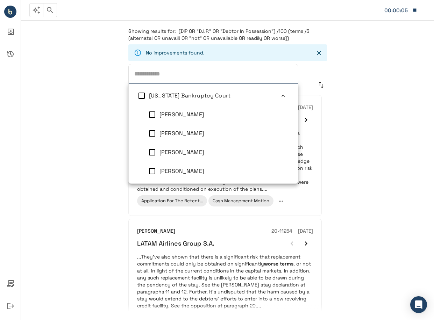
click at [412, 183] on div "Showing results for: (DIP OR "D.I.P." OR "Debtor In Possession") /100 (terms /5…" at bounding box center [227, 169] width 413 height 301
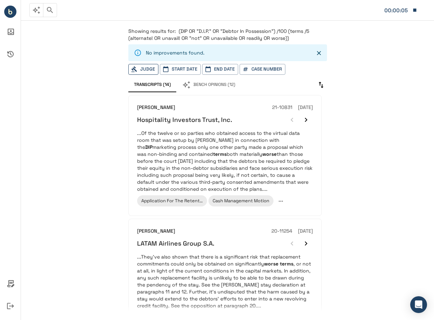
click at [151, 73] on button "Judge" at bounding box center [143, 69] width 30 height 11
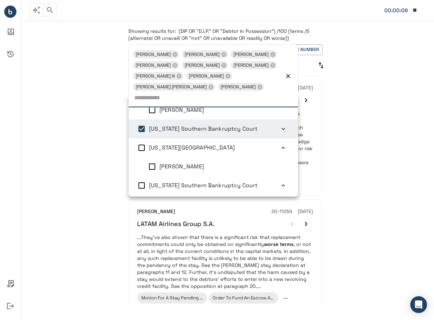
scroll to position [3, 0]
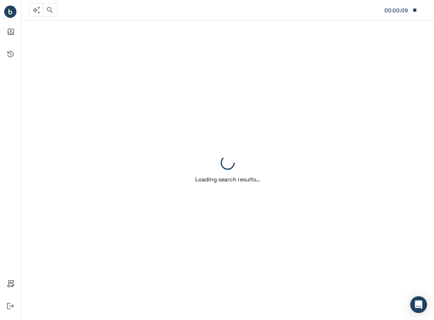
click at [392, 141] on div "Loading search results..." at bounding box center [227, 169] width 413 height 301
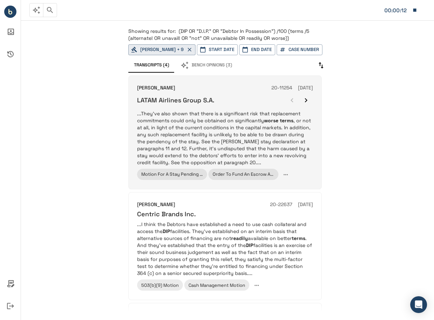
click at [269, 137] on p "...They've also shown that there is a significant risk that replacement commitm…" at bounding box center [225, 138] width 176 height 56
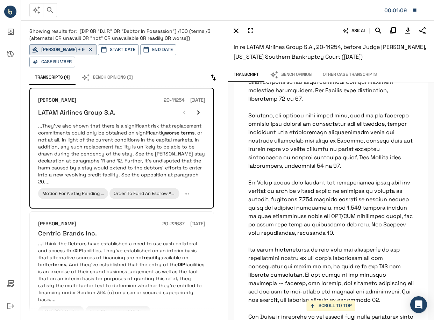
scroll to position [5898, 0]
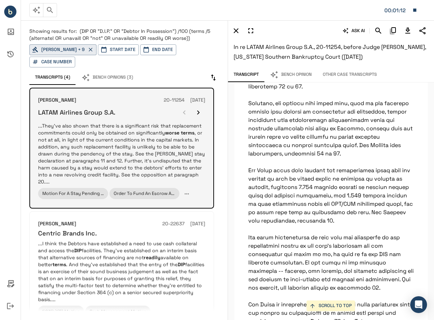
click at [188, 195] on icon "button" at bounding box center [186, 194] width 6 height 6
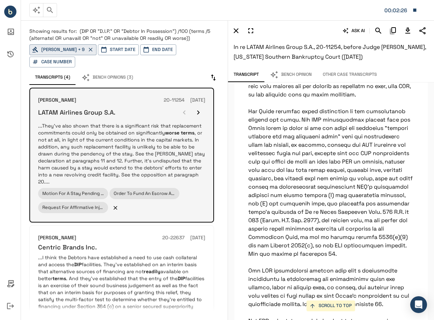
scroll to position [6527, 0]
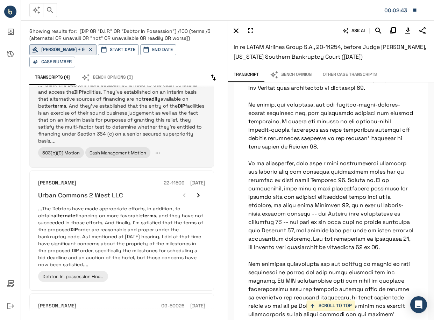
scroll to position [175, 0]
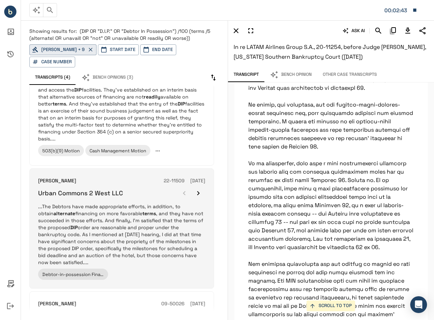
click at [186, 232] on p "...The Debtors have made appropriate efforts, in addition, to obtain alternate …" at bounding box center [121, 234] width 167 height 63
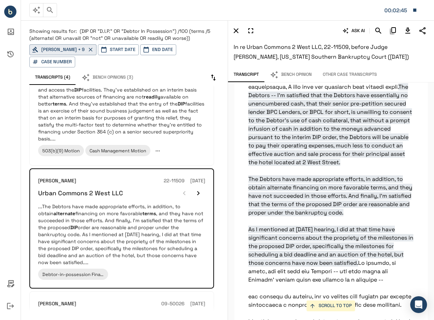
scroll to position [11525, 0]
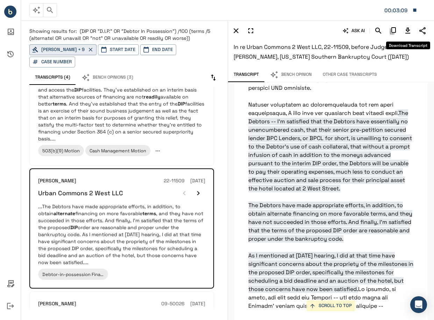
click at [409, 31] on icon "Download Transcript" at bounding box center [407, 31] width 8 height 8
click at [400, 59] on h6 "In re Urban Commons 2 West LLC, 22-11509, before Judge Philip Bentley, New York…" at bounding box center [330, 52] width 195 height 20
drag, startPoint x: 376, startPoint y: 56, endPoint x: 228, endPoint y: 44, distance: 149.0
click at [228, 44] on div "ASK AI In re Urban Commons 2 West LLC, 22-11509, before Judge Philip Bentley, N…" at bounding box center [331, 43] width 206 height 48
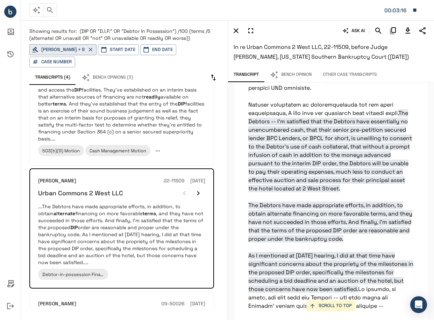
copy span "In re Urban Commons 2 West LLC, 22-11509, before Judge Philip Bentley, New York…"
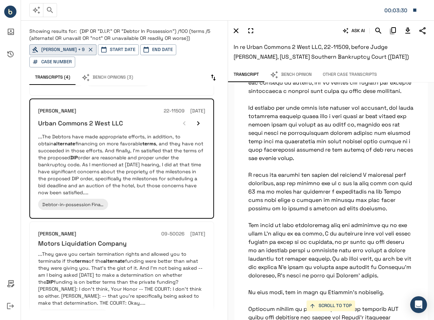
scroll to position [11804, 0]
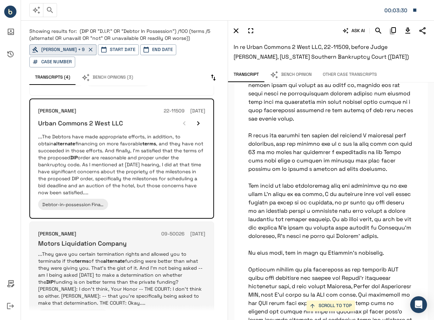
click at [128, 253] on p "...They gave you certain termination rights and allowed you to terminate if the…" at bounding box center [121, 279] width 167 height 56
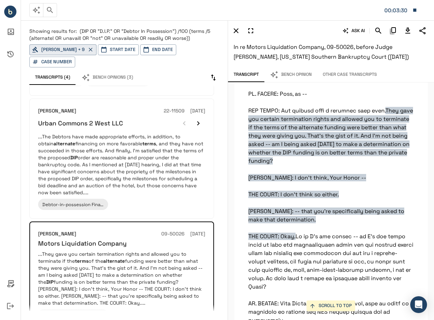
scroll to position [1522, 0]
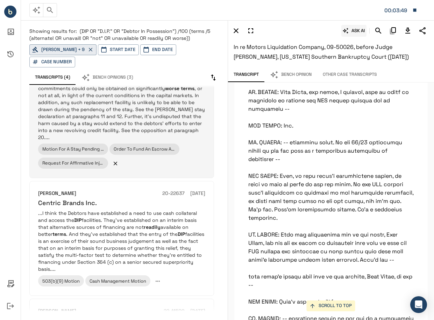
scroll to position [43, 0]
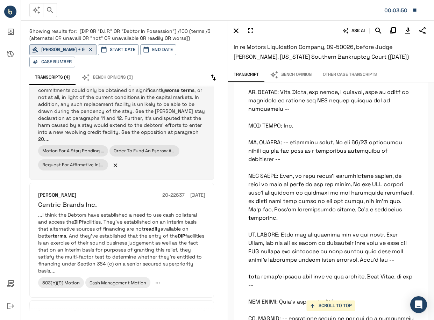
click at [417, 9] on icon "button" at bounding box center [414, 10] width 6 height 6
